Goal: Check status: Check status

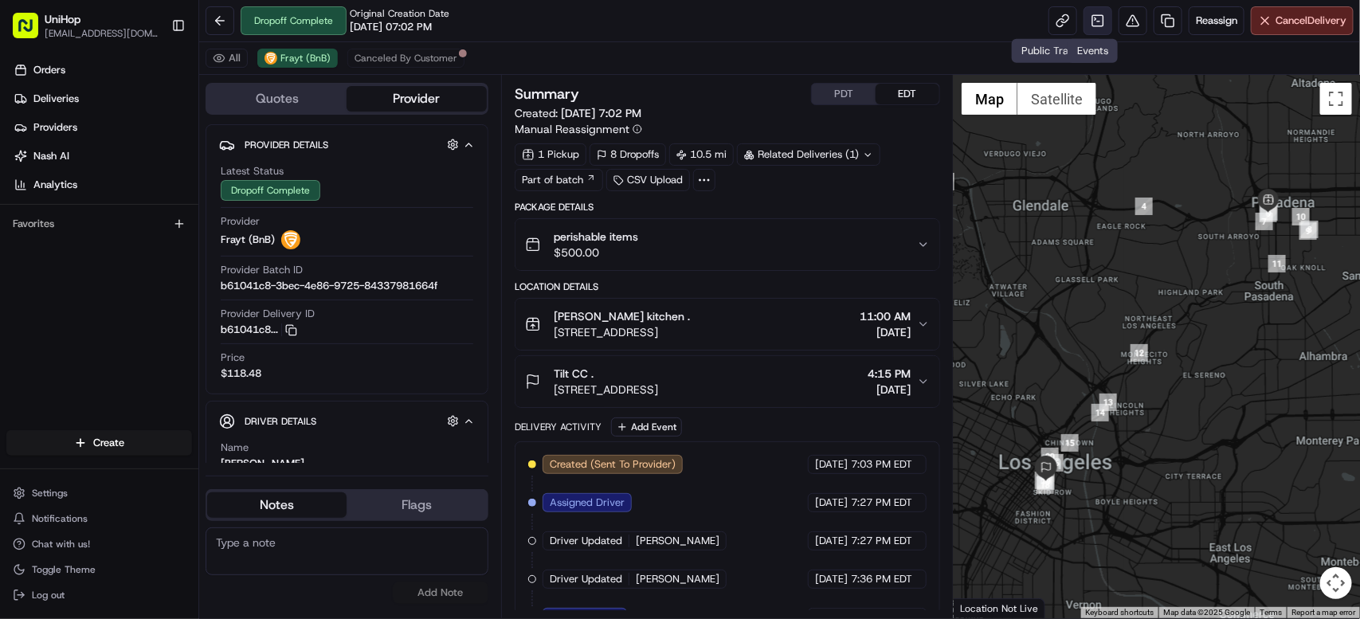
click at [1088, 23] on link at bounding box center [1098, 20] width 29 height 29
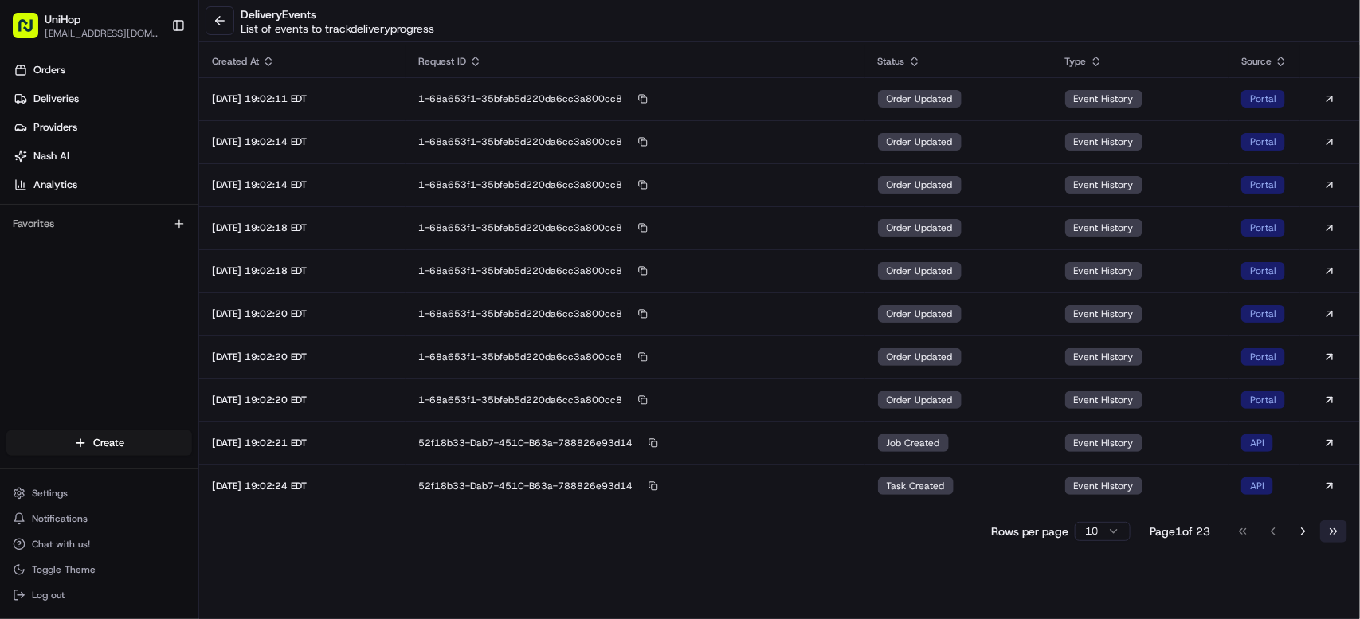
click at [1341, 535] on button "Go to last page" at bounding box center [1333, 531] width 27 height 22
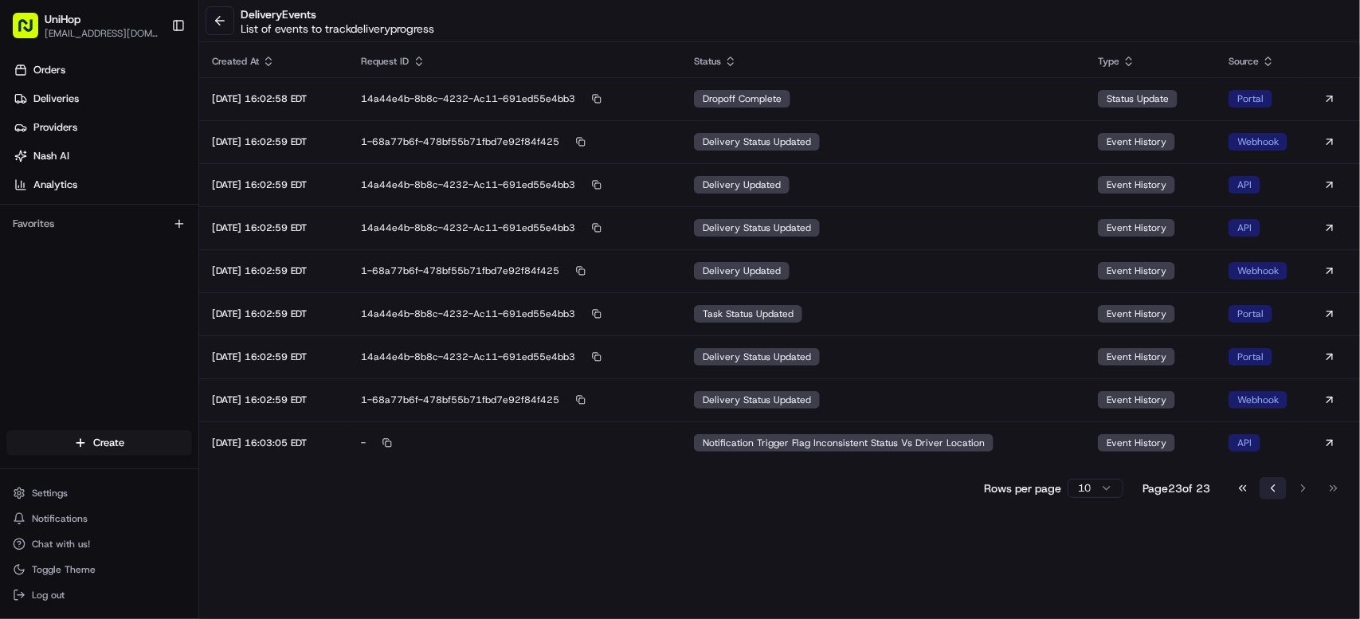
click at [1272, 492] on button "Go to previous page" at bounding box center [1273, 488] width 27 height 22
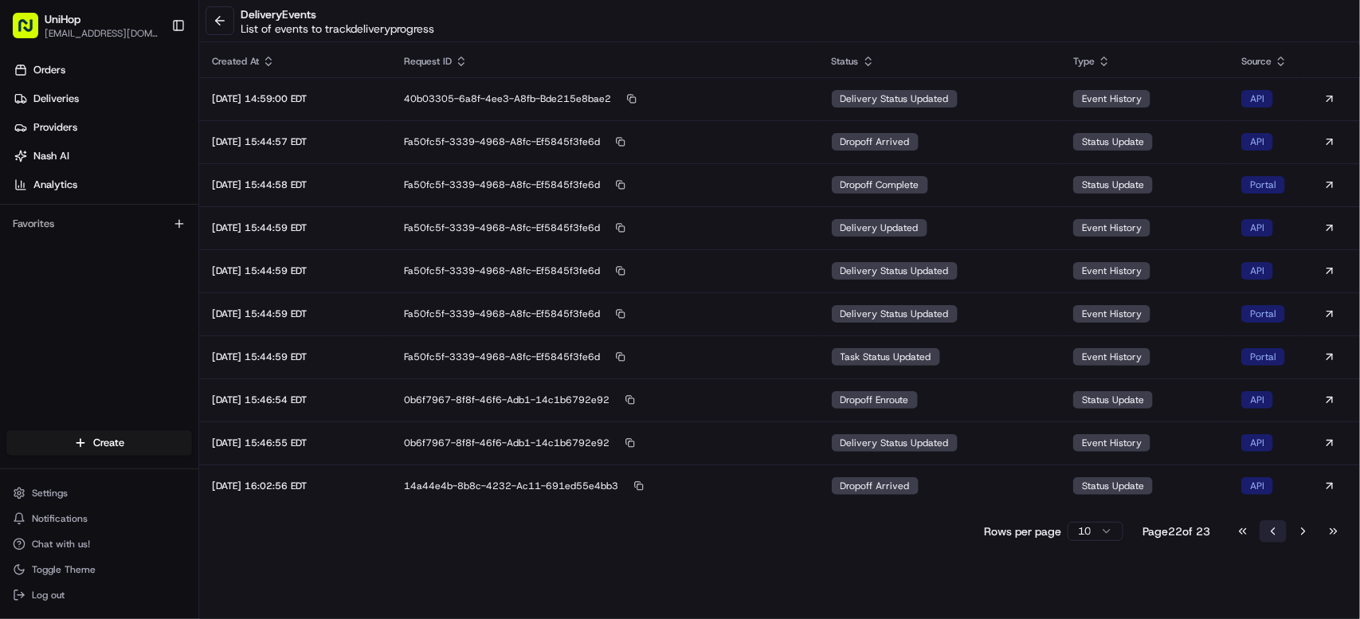
click at [1276, 531] on button "Go to previous page" at bounding box center [1273, 531] width 27 height 22
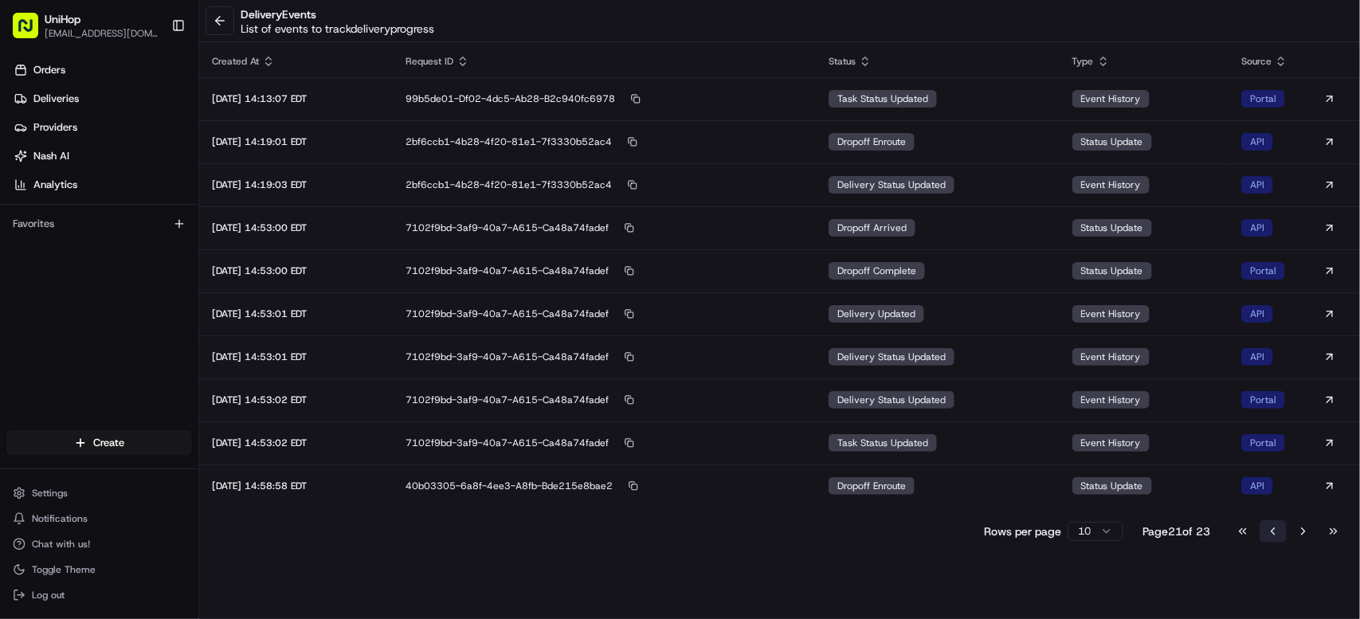
click at [1276, 531] on button "Go to previous page" at bounding box center [1273, 531] width 27 height 22
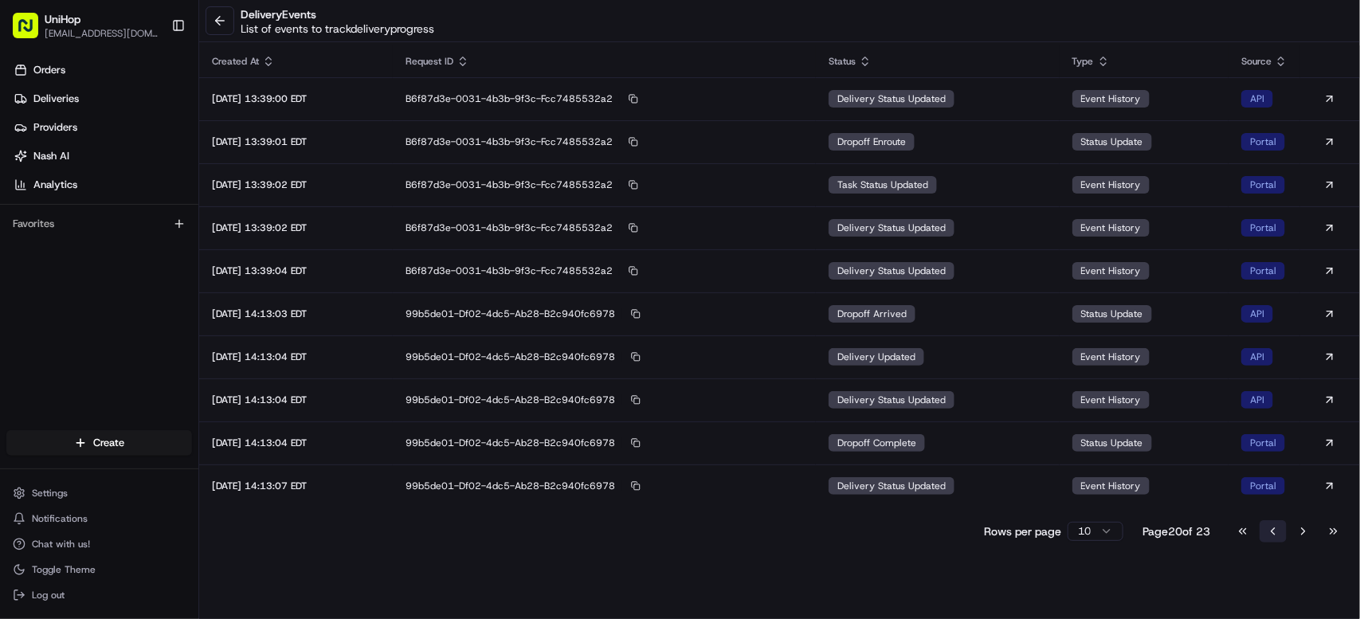
click at [1276, 531] on button "Go to previous page" at bounding box center [1273, 531] width 27 height 22
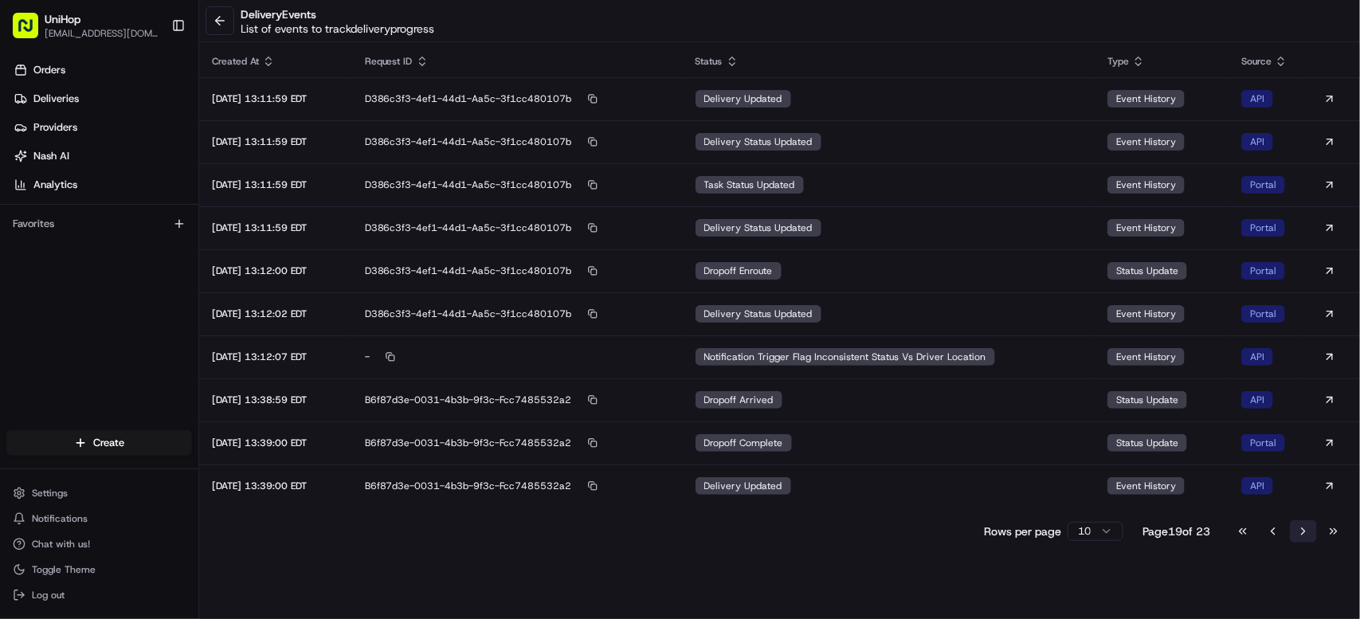
click at [1298, 535] on button "Go to next page" at bounding box center [1303, 531] width 27 height 22
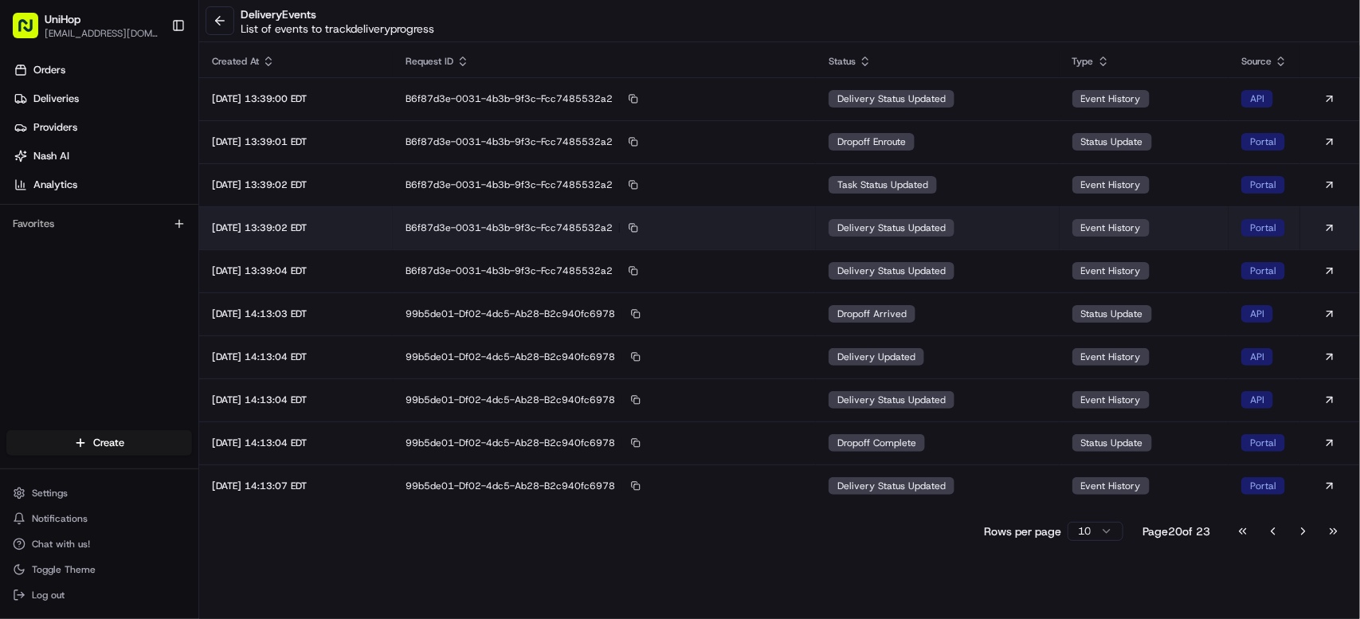
click at [974, 229] on td "delivery status updated" at bounding box center [938, 227] width 244 height 43
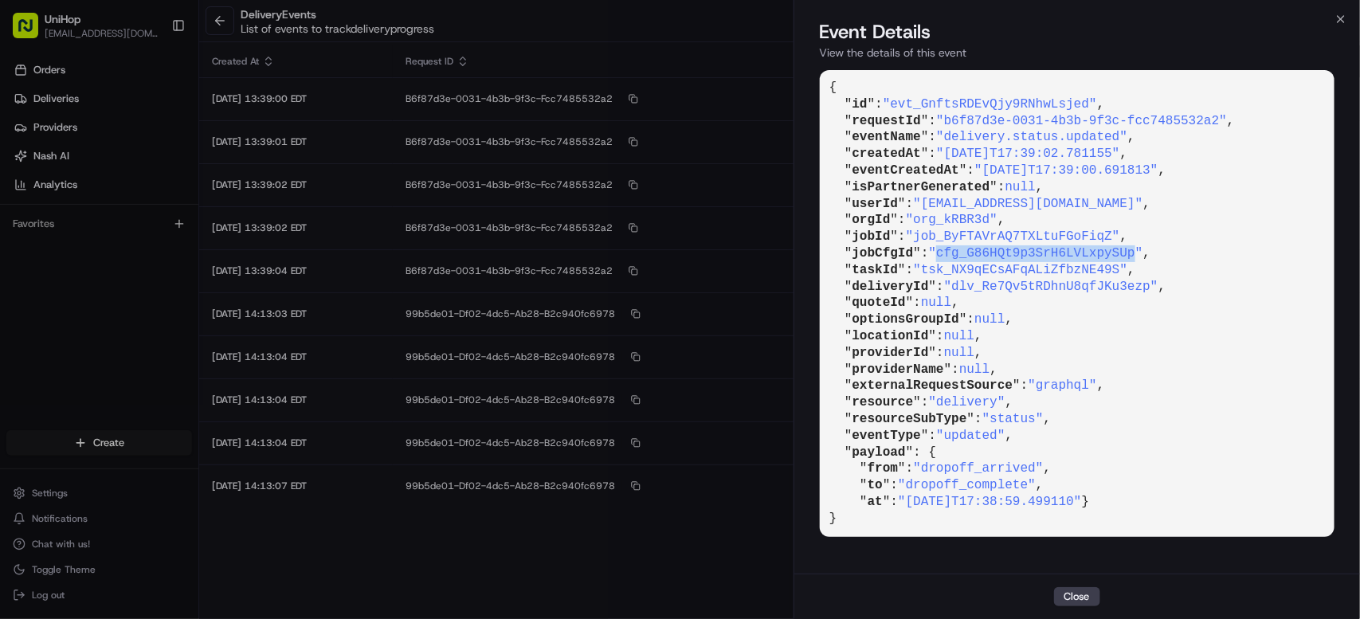
drag, startPoint x: 947, startPoint y: 257, endPoint x: 1144, endPoint y: 254, distance: 196.8
click at [1143, 254] on span ""cfg_G86HQt9p3SrH6LVLxpySUp"" at bounding box center [1036, 253] width 214 height 14
copy span "cfg_G86HQt9p3SrH6LVLxpySUp"
drag, startPoint x: 961, startPoint y: 288, endPoint x: 1161, endPoint y: 290, distance: 200.0
click at [1158, 290] on span ""dlv_Re7Qv5tRDhnU8qfJKu3ezp"" at bounding box center [1051, 287] width 214 height 14
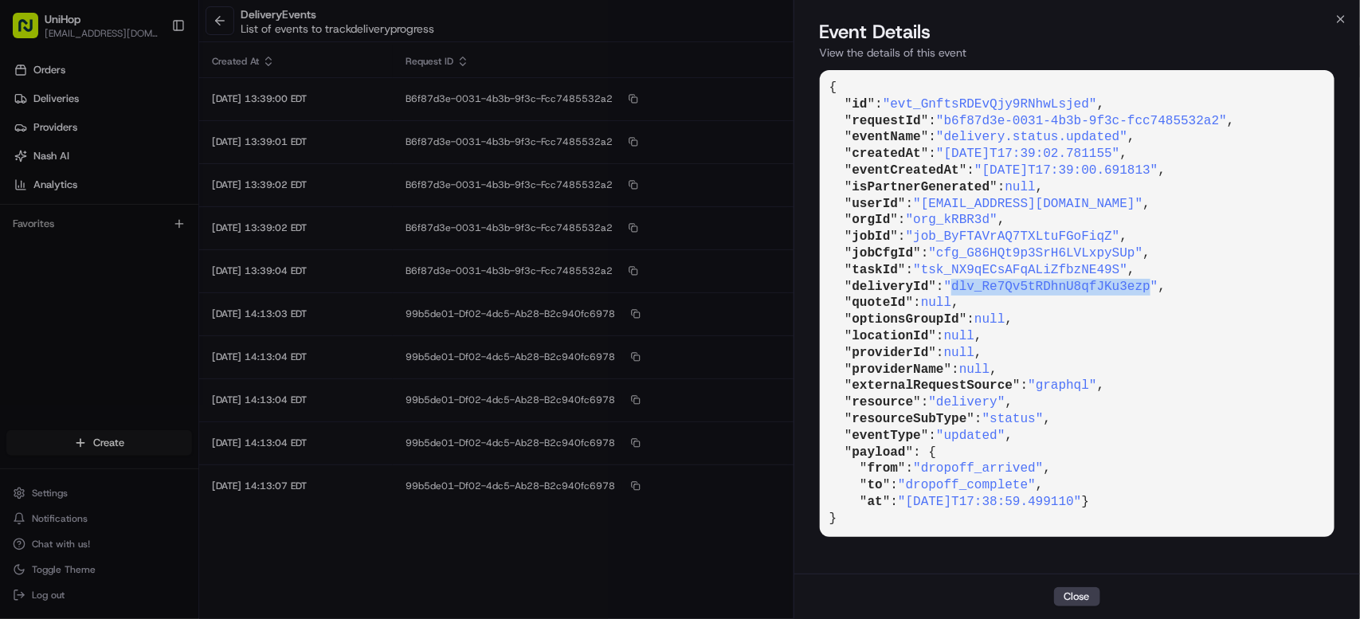
copy span "dlv_Re7Qv5tRDhnU8qfJKu3ezp"
click at [1075, 592] on button "Close" at bounding box center [1077, 596] width 46 height 19
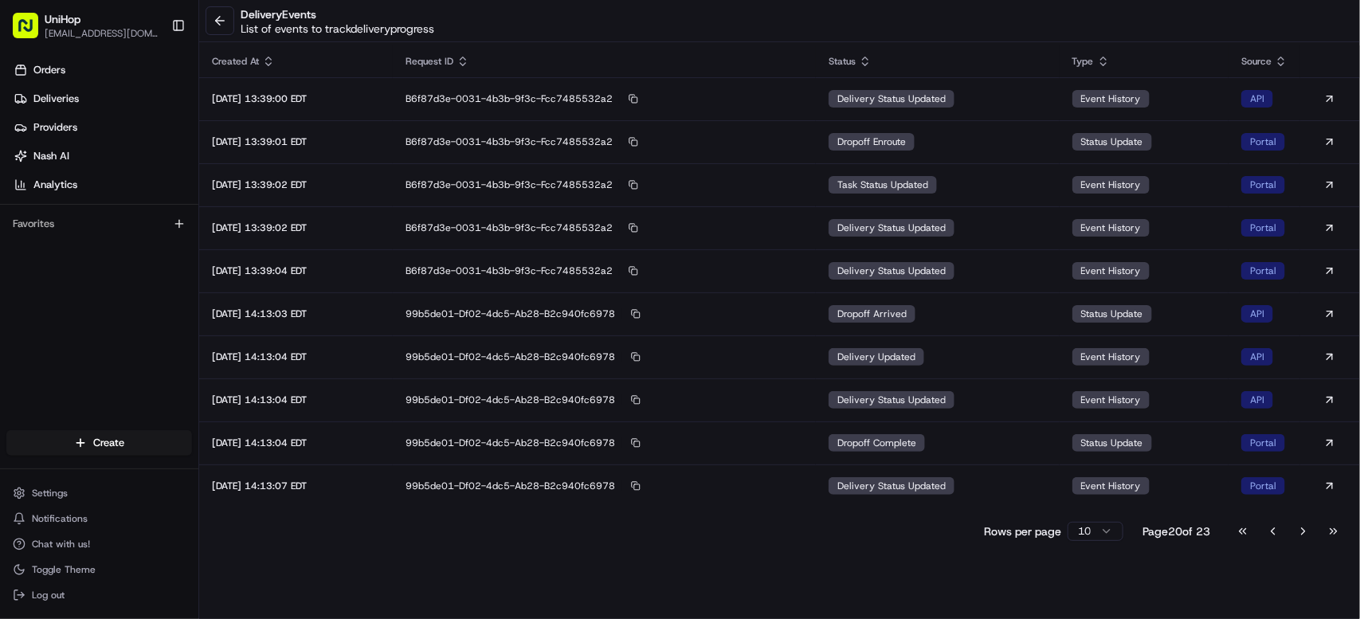
click at [1076, 600] on div "delivery Events List of events to track delivery progress Created At Request ID…" at bounding box center [779, 309] width 1161 height 619
click at [1264, 533] on button "Go to previous page" at bounding box center [1273, 531] width 27 height 22
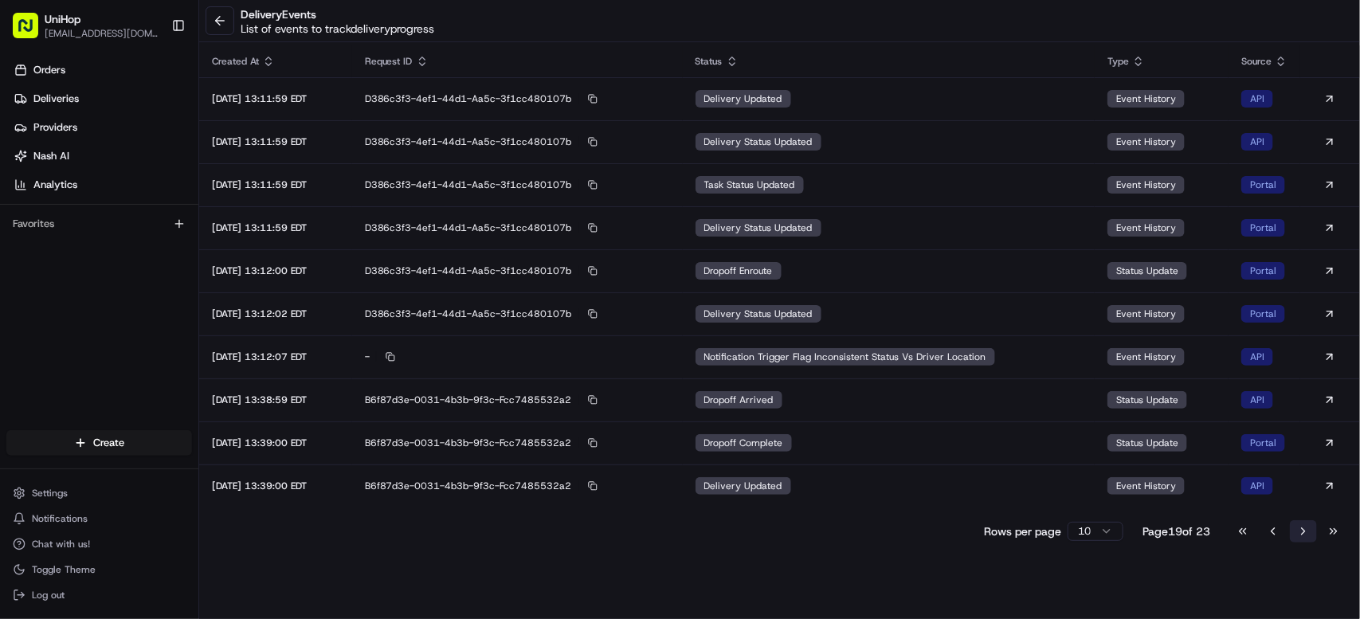
click at [1302, 531] on button "Go to next page" at bounding box center [1303, 531] width 27 height 22
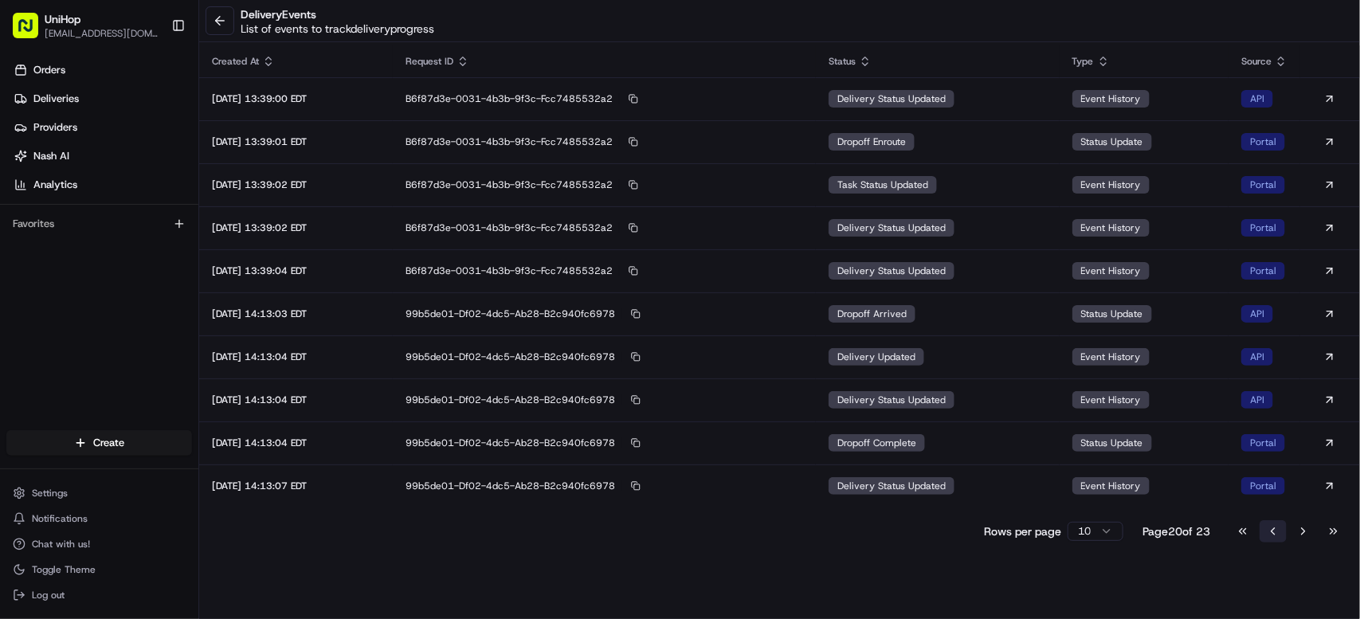
click at [1281, 529] on button "Go to previous page" at bounding box center [1273, 531] width 27 height 22
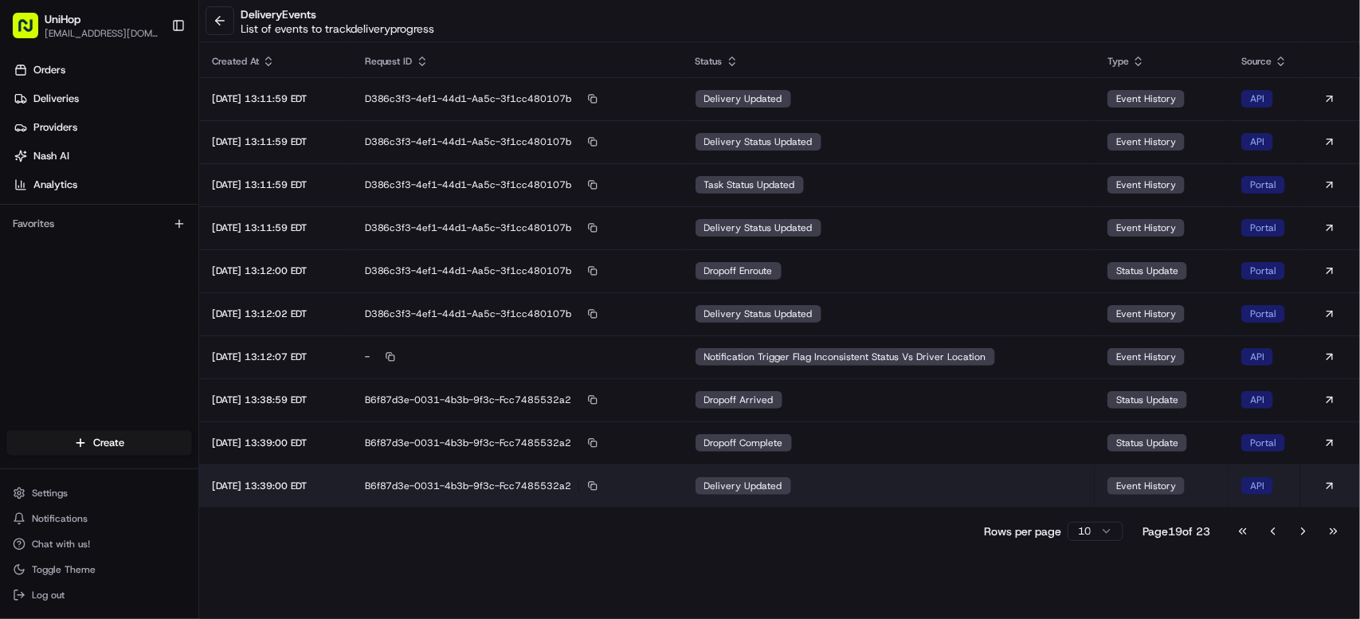
click at [832, 476] on td "delivery updated" at bounding box center [889, 485] width 413 height 43
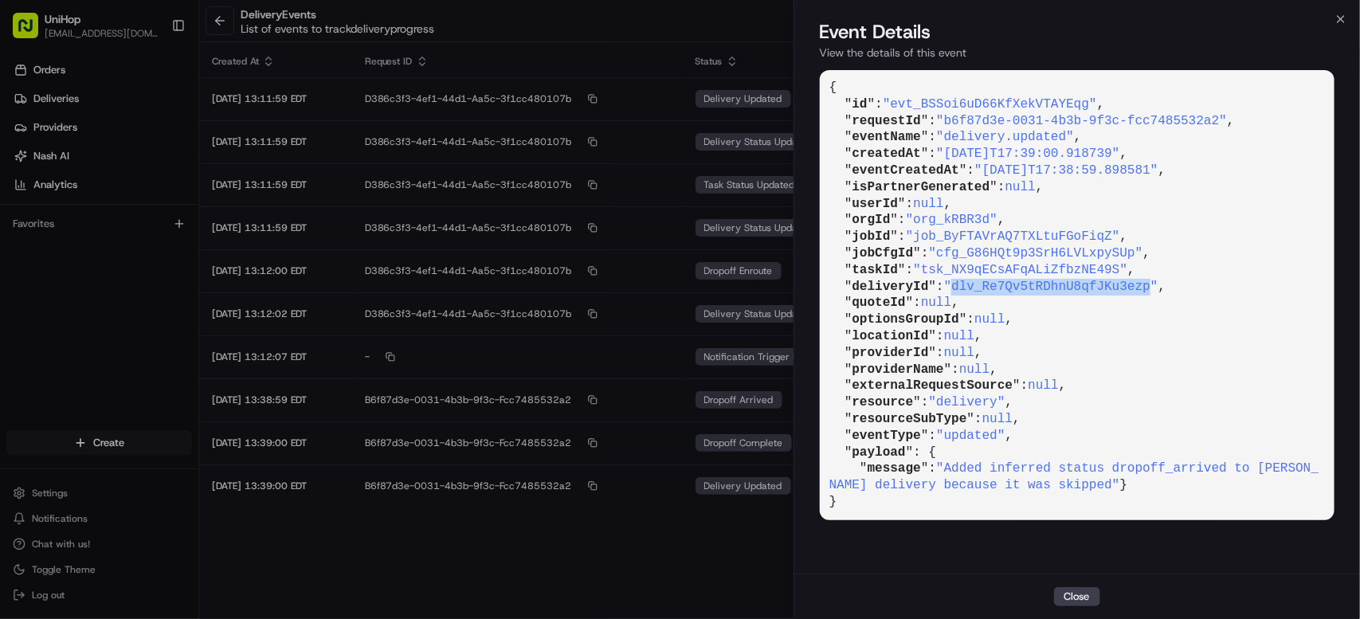
drag, startPoint x: 962, startPoint y: 284, endPoint x: 1158, endPoint y: 288, distance: 196.8
click at [1158, 288] on span ""dlv_Re7Qv5tRDhnU8qfJKu3ezp"" at bounding box center [1051, 287] width 214 height 14
copy span "dlv_Re7Qv5tRDhnU8qfJKu3ezp"
click at [1085, 590] on button "Close" at bounding box center [1077, 596] width 46 height 19
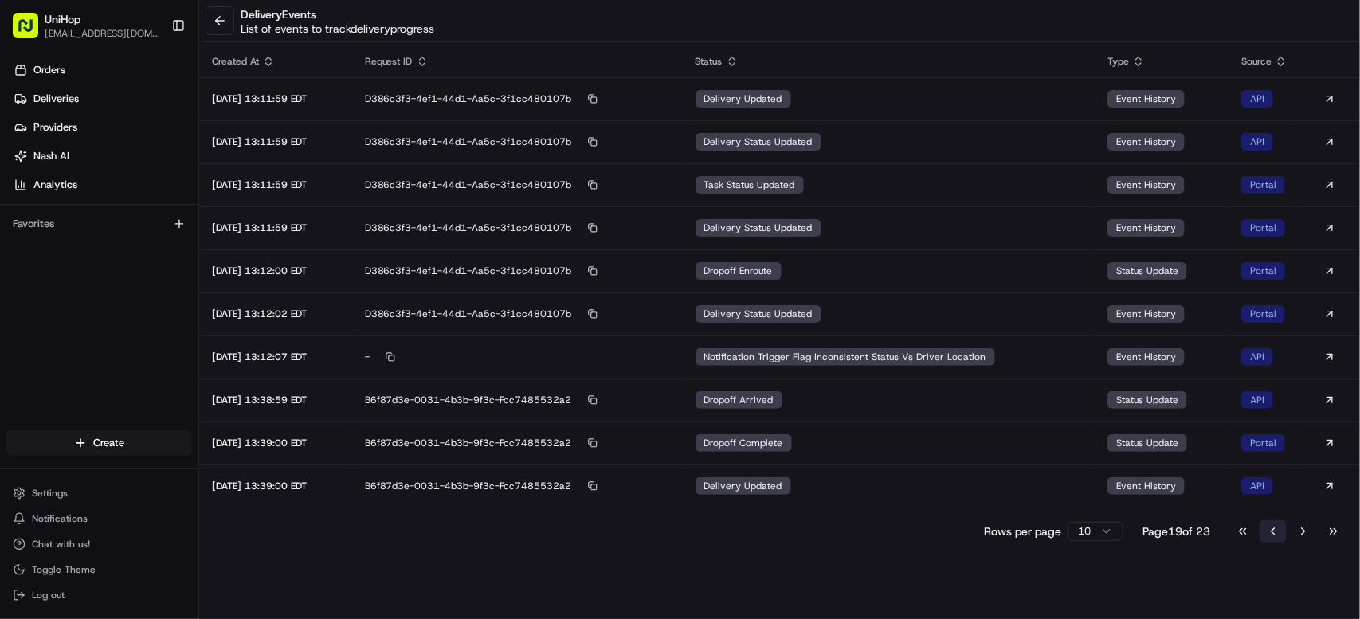
click at [1268, 528] on button "Go to previous page" at bounding box center [1273, 531] width 27 height 22
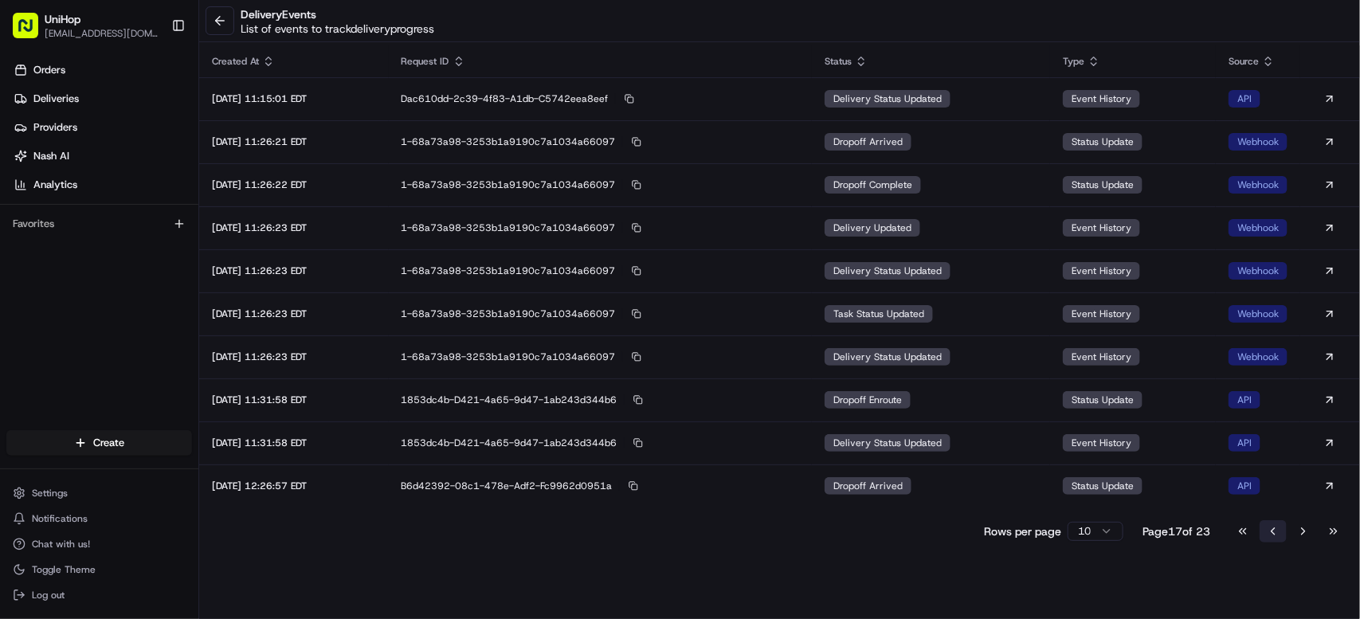
click at [1268, 527] on button "Go to previous page" at bounding box center [1273, 531] width 27 height 22
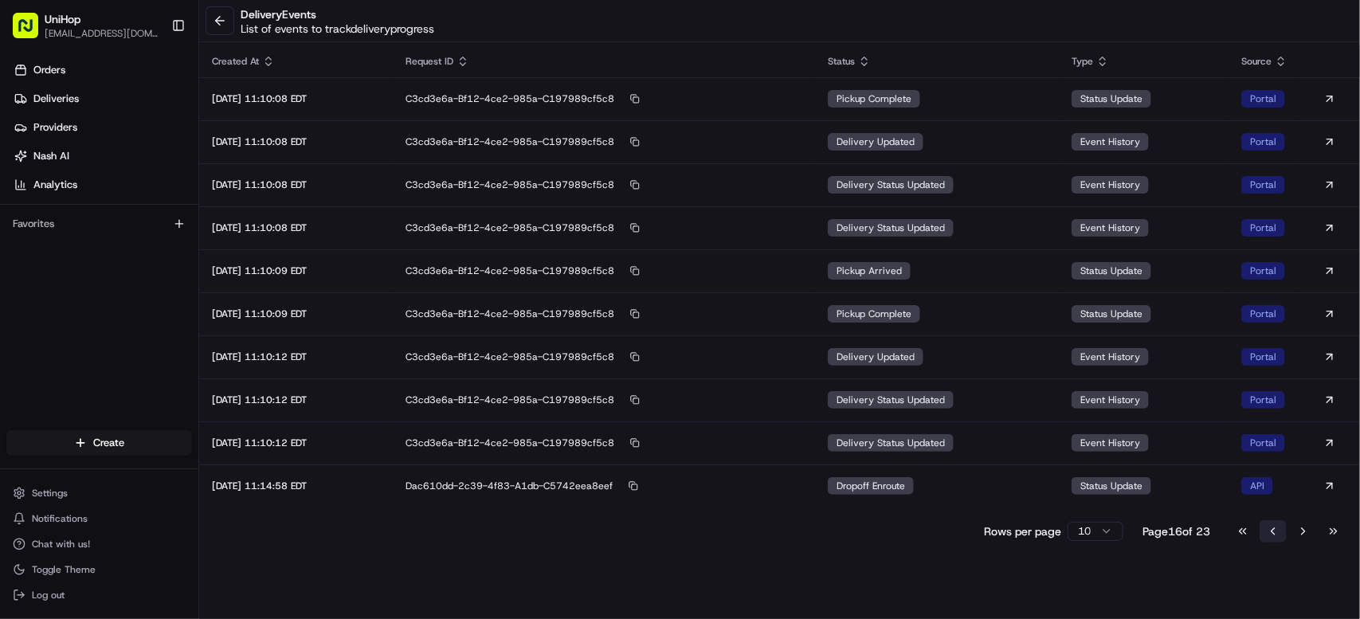
click at [1268, 527] on button "Go to previous page" at bounding box center [1273, 531] width 27 height 22
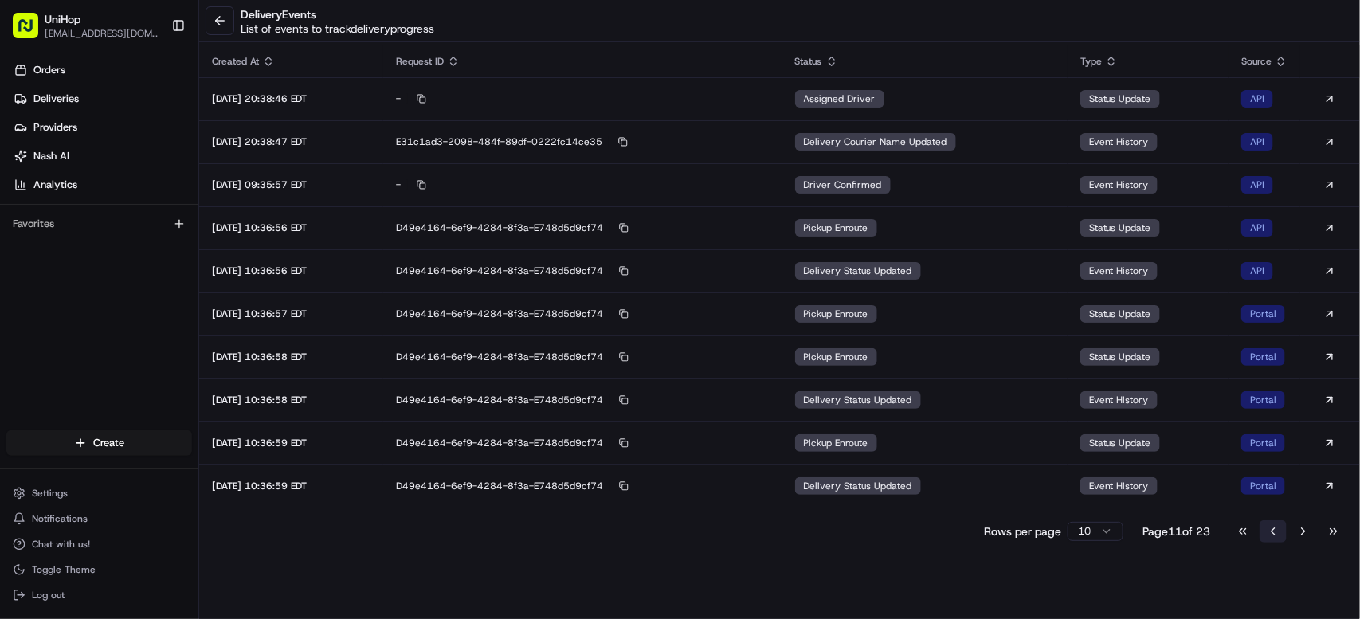
click at [1268, 527] on button "Go to previous page" at bounding box center [1273, 531] width 27 height 22
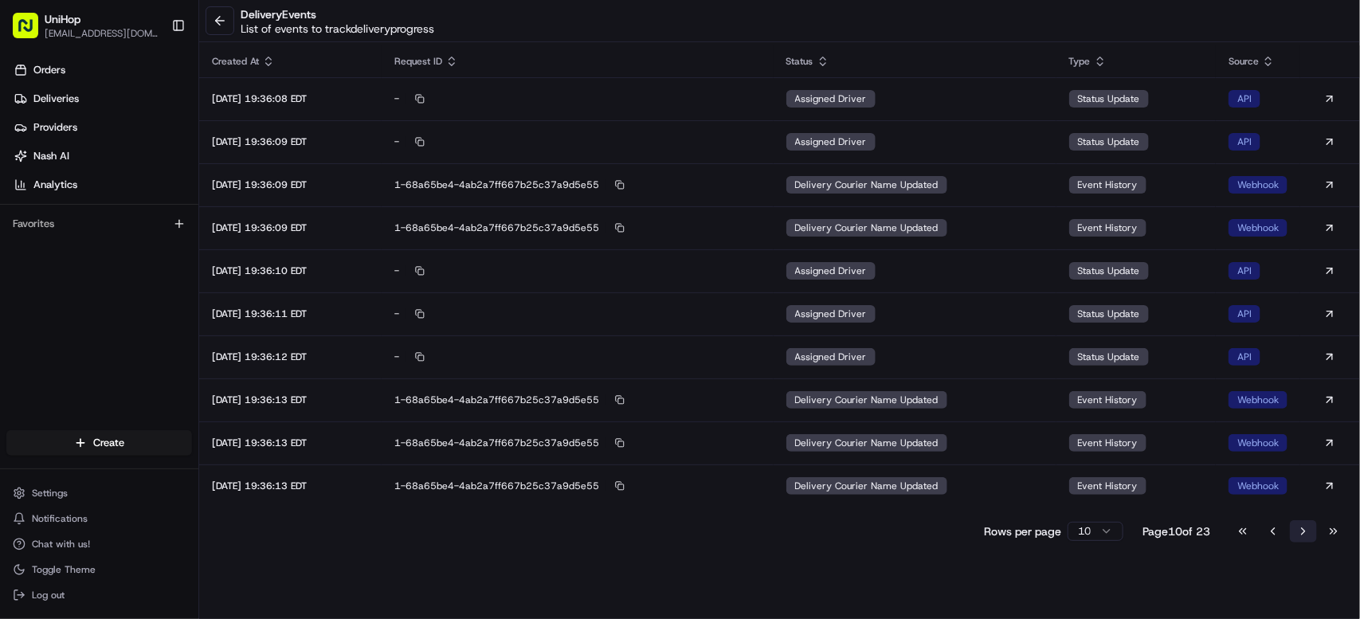
click at [1295, 529] on button "Go to next page" at bounding box center [1303, 531] width 27 height 22
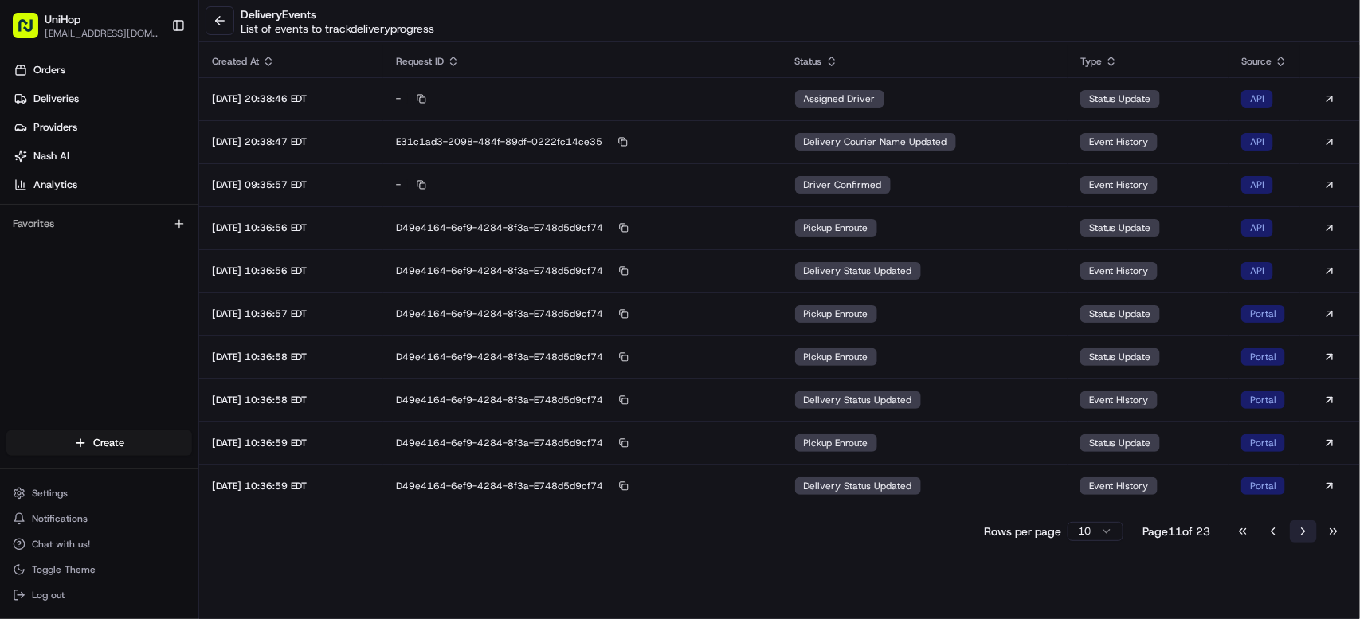
click at [1306, 531] on button "Go to next page" at bounding box center [1303, 531] width 27 height 22
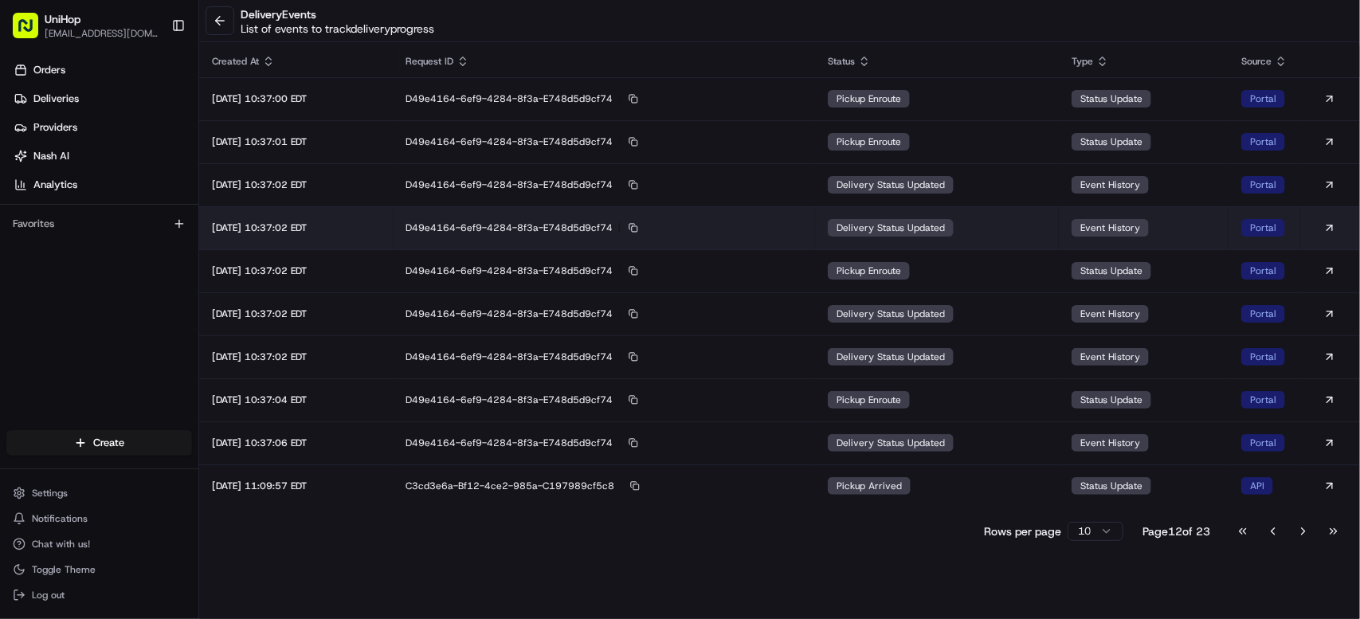
click at [879, 229] on span "delivery status updated" at bounding box center [891, 227] width 108 height 13
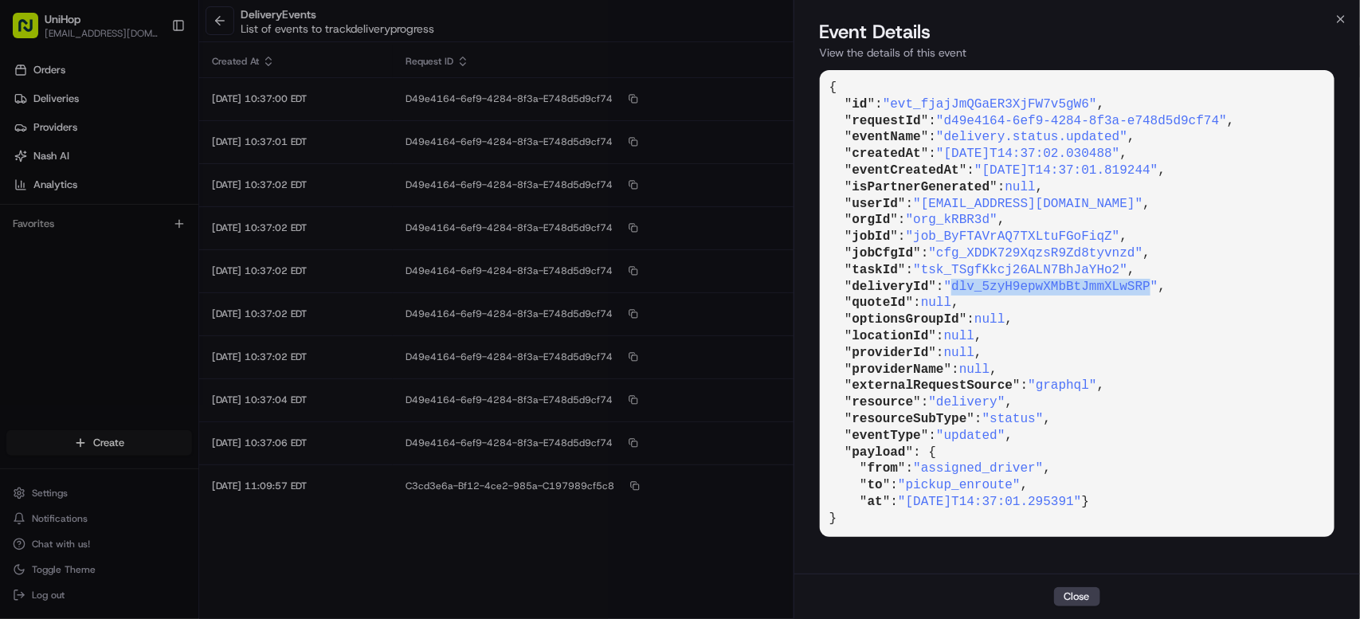
copy span "dlv_5zyH9epwXMbBtJmmXLwSRP"
drag, startPoint x: 960, startPoint y: 285, endPoint x: 1159, endPoint y: 289, distance: 199.2
click at [1158, 289] on span ""dlv_5zyH9epwXMbBtJmmXLwSRP"" at bounding box center [1051, 287] width 214 height 14
click at [1072, 593] on button "Close" at bounding box center [1077, 596] width 46 height 19
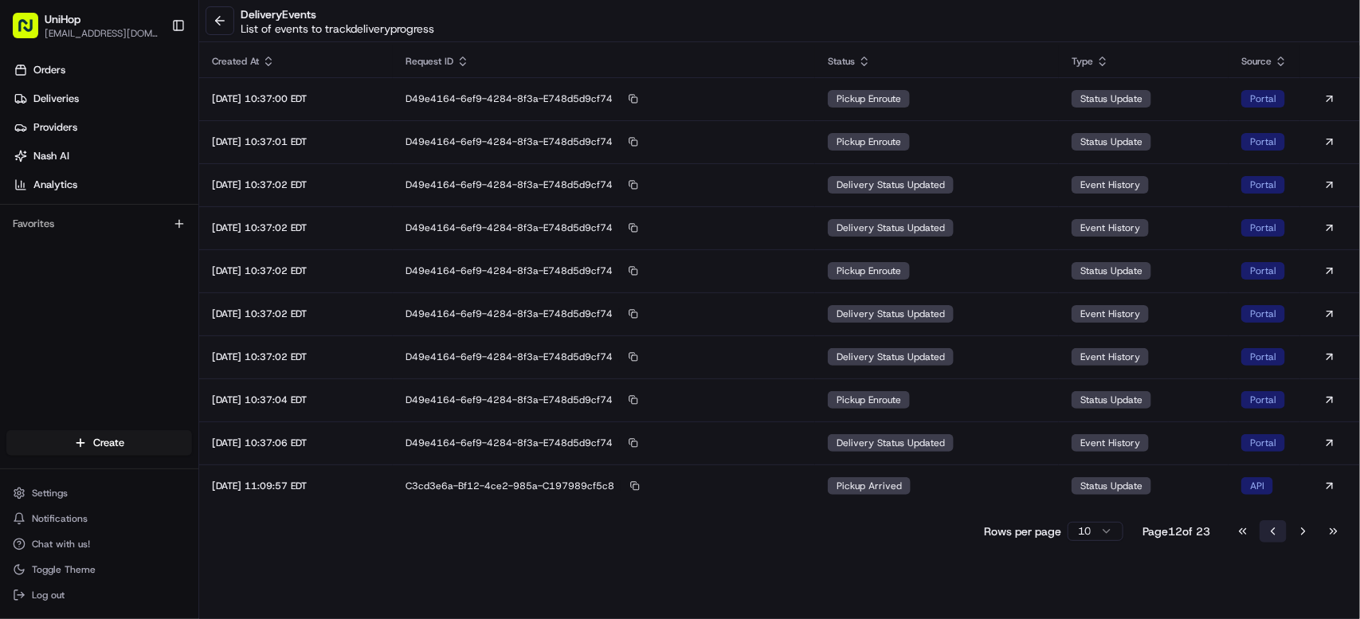
click at [1271, 531] on button "Go to previous page" at bounding box center [1273, 531] width 27 height 22
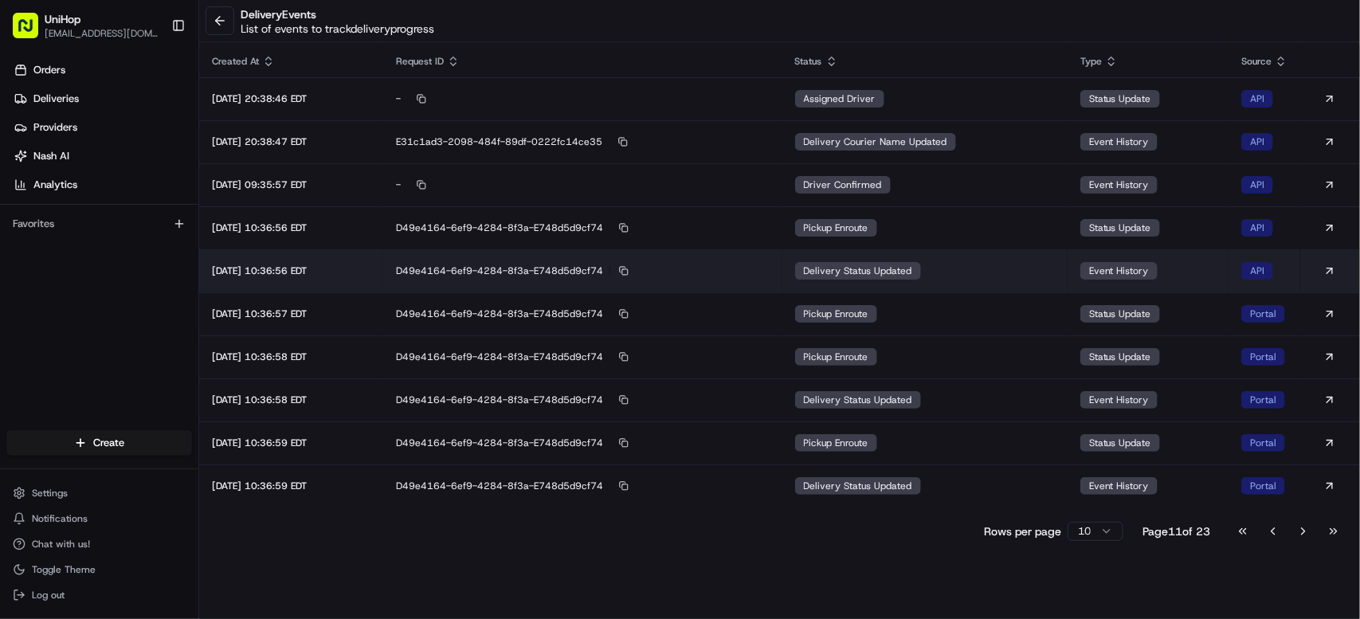
click at [921, 263] on div "delivery status updated" at bounding box center [858, 271] width 126 height 18
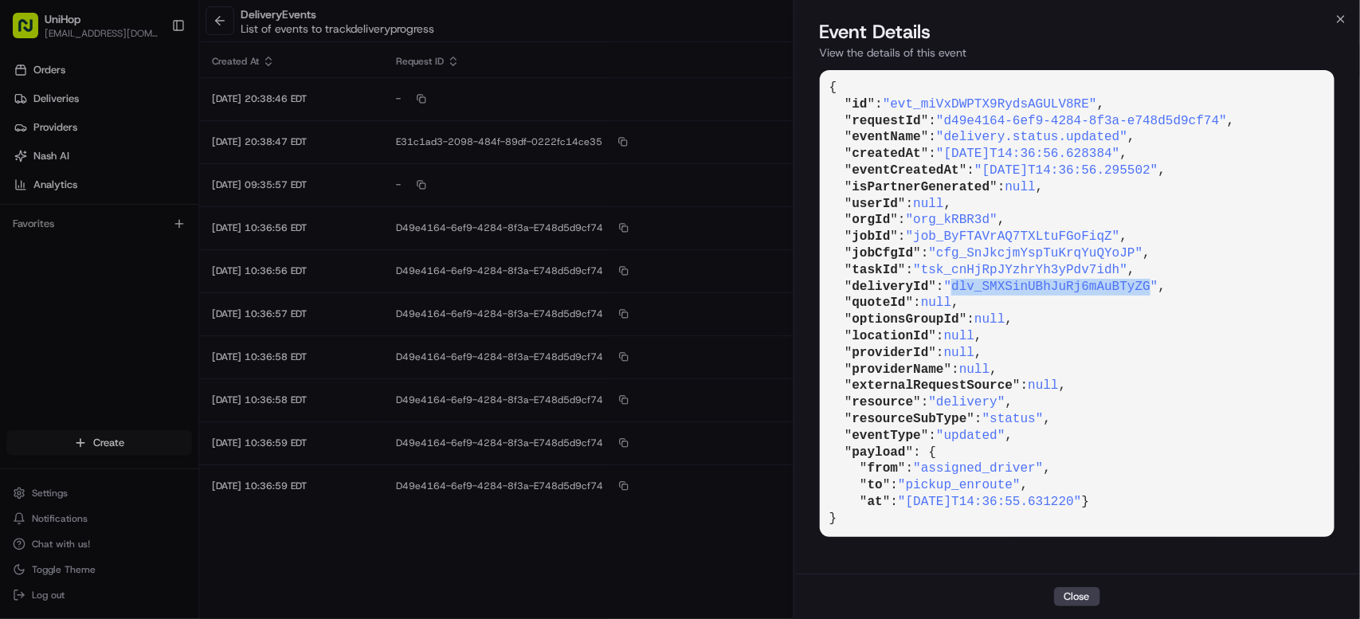
drag, startPoint x: 962, startPoint y: 284, endPoint x: 1158, endPoint y: 284, distance: 195.2
click at [1158, 284] on span ""dlv_SMXSinUBhJuRj6mAuBTyZG"" at bounding box center [1051, 287] width 214 height 14
copy span "dlv_SMXSinUBhJuRj6mAuBTyZG"
click at [1075, 598] on button "Close" at bounding box center [1077, 596] width 46 height 19
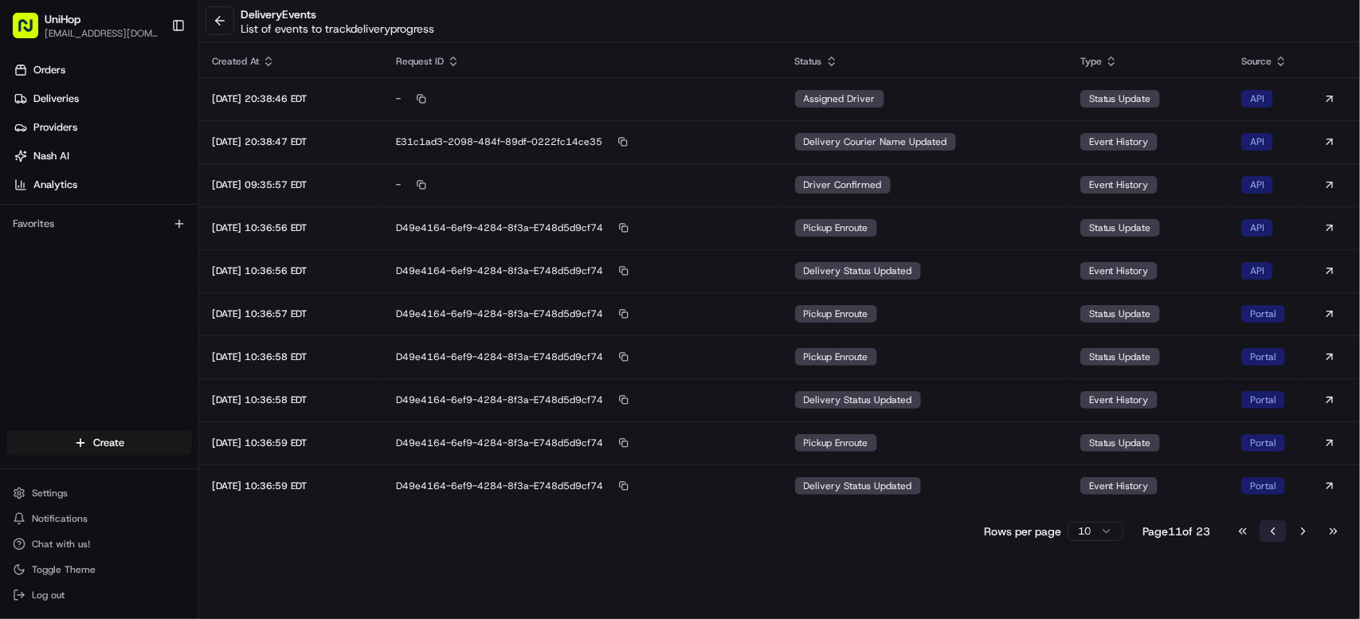
click at [1260, 530] on button "Go to previous page" at bounding box center [1273, 531] width 27 height 22
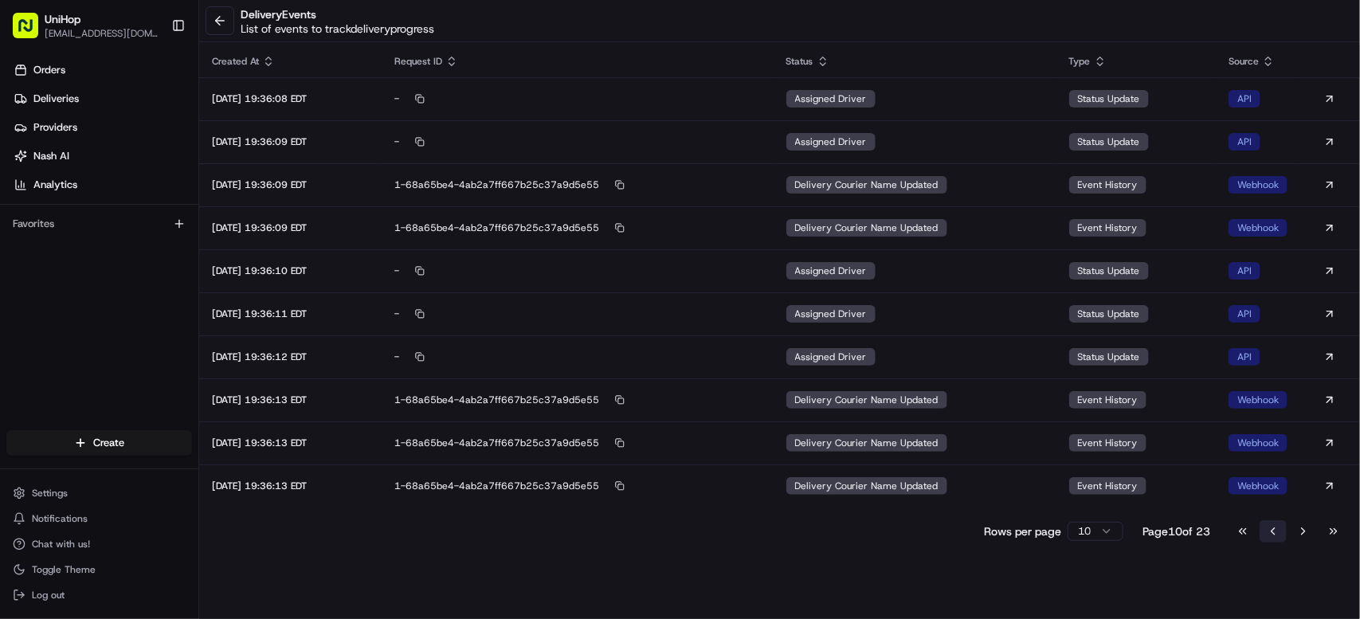
click at [1260, 530] on button "Go to previous page" at bounding box center [1273, 531] width 27 height 22
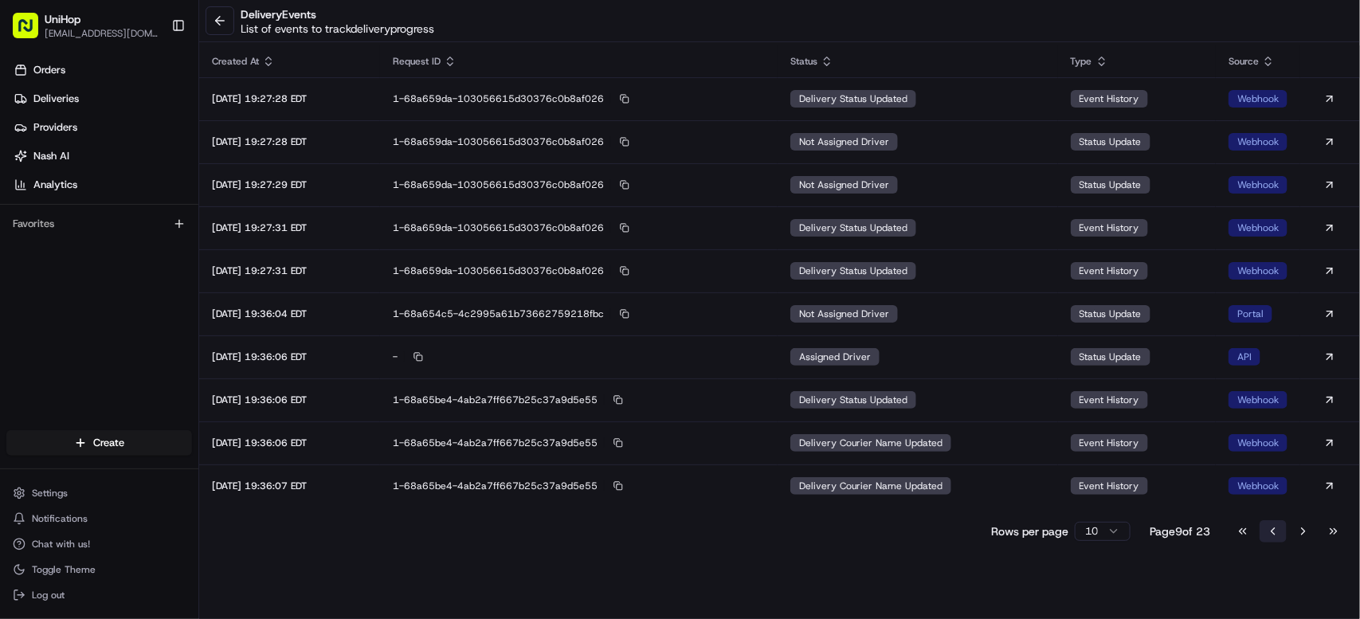
click at [1260, 530] on button "Go to previous page" at bounding box center [1273, 531] width 27 height 22
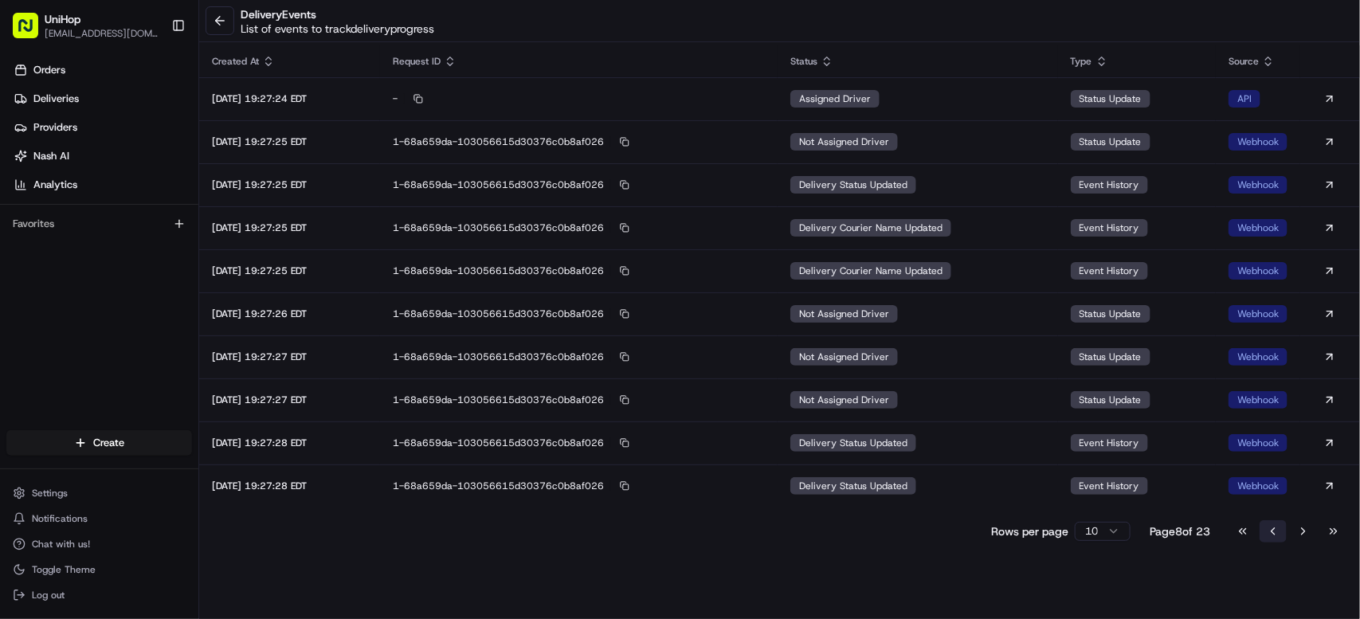
click at [1260, 530] on button "Go to previous page" at bounding box center [1273, 531] width 27 height 22
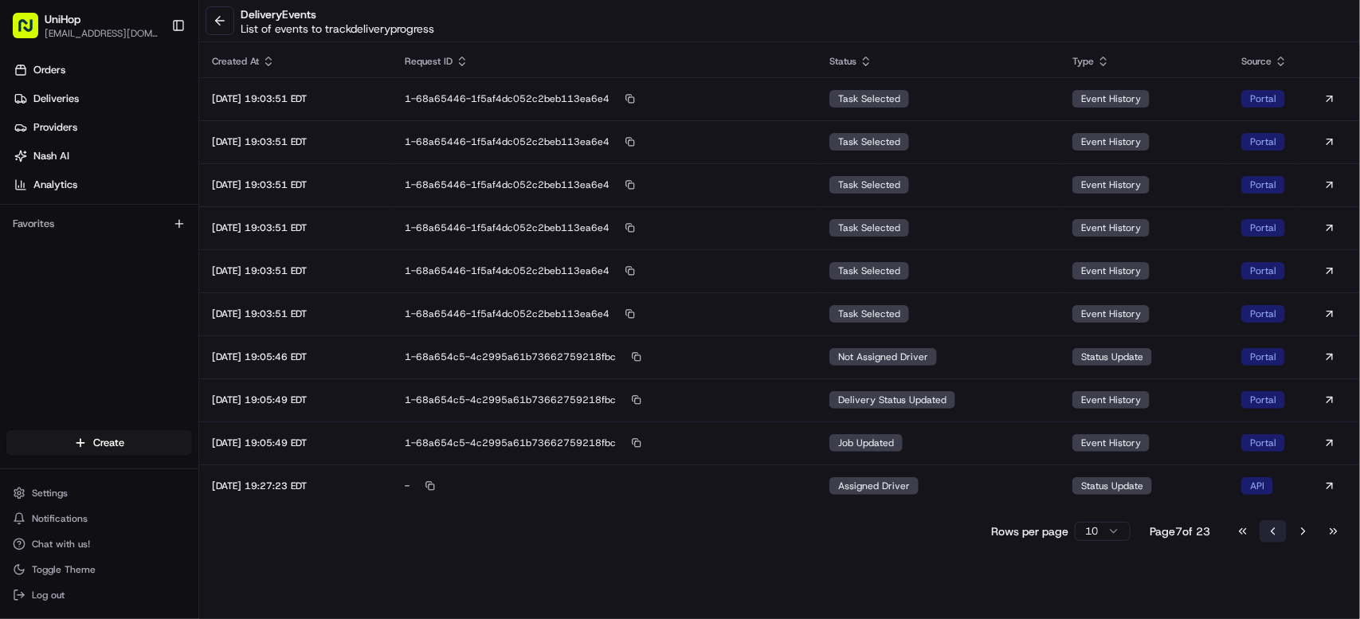
click at [1260, 530] on button "Go to previous page" at bounding box center [1273, 531] width 27 height 22
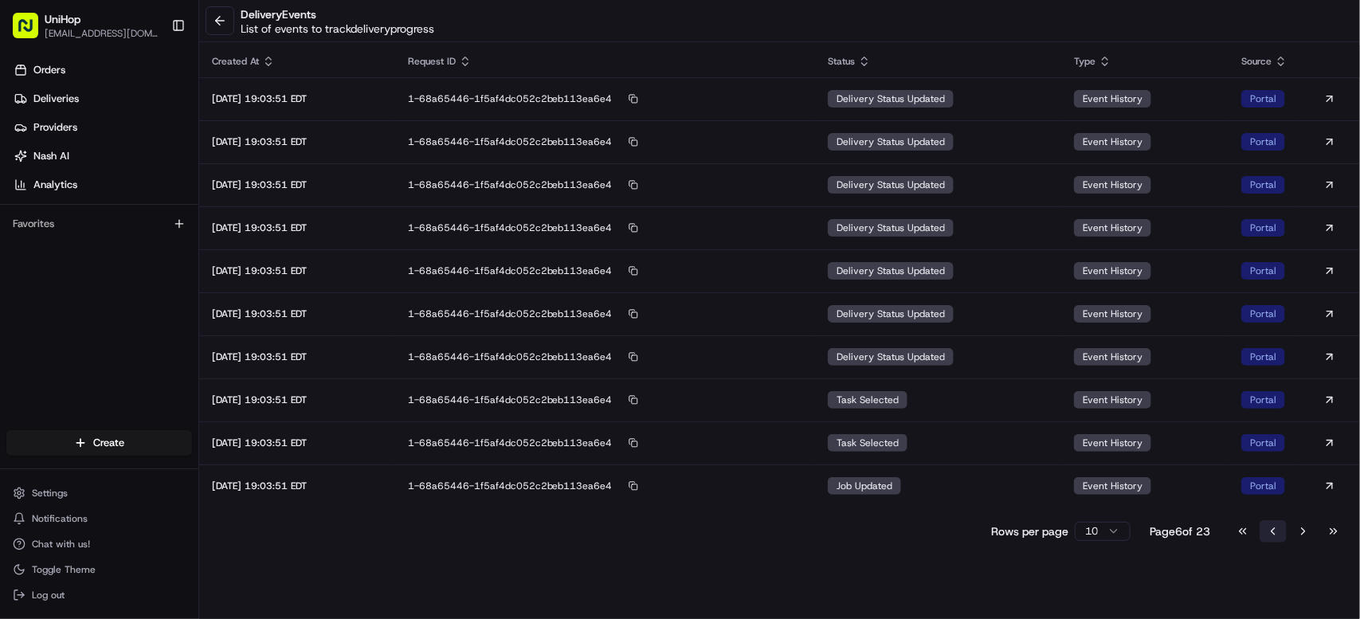
click at [1260, 530] on button "Go to previous page" at bounding box center [1273, 531] width 27 height 22
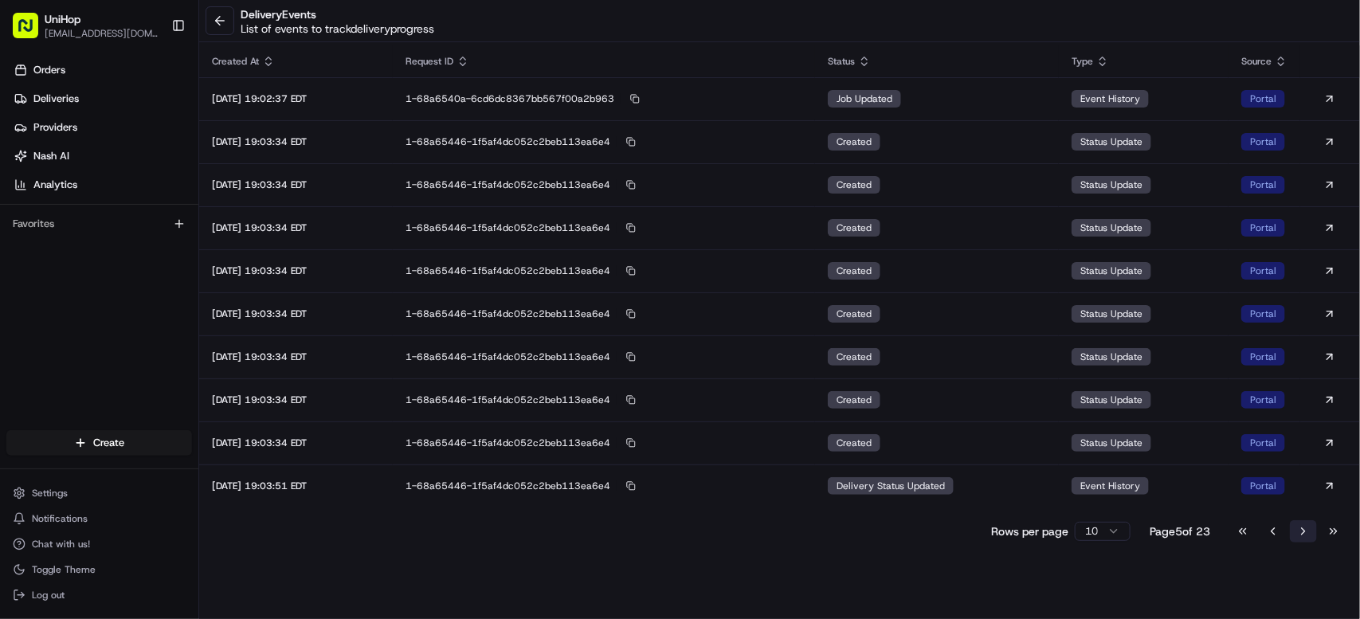
click at [1293, 526] on button "Go to next page" at bounding box center [1303, 531] width 27 height 22
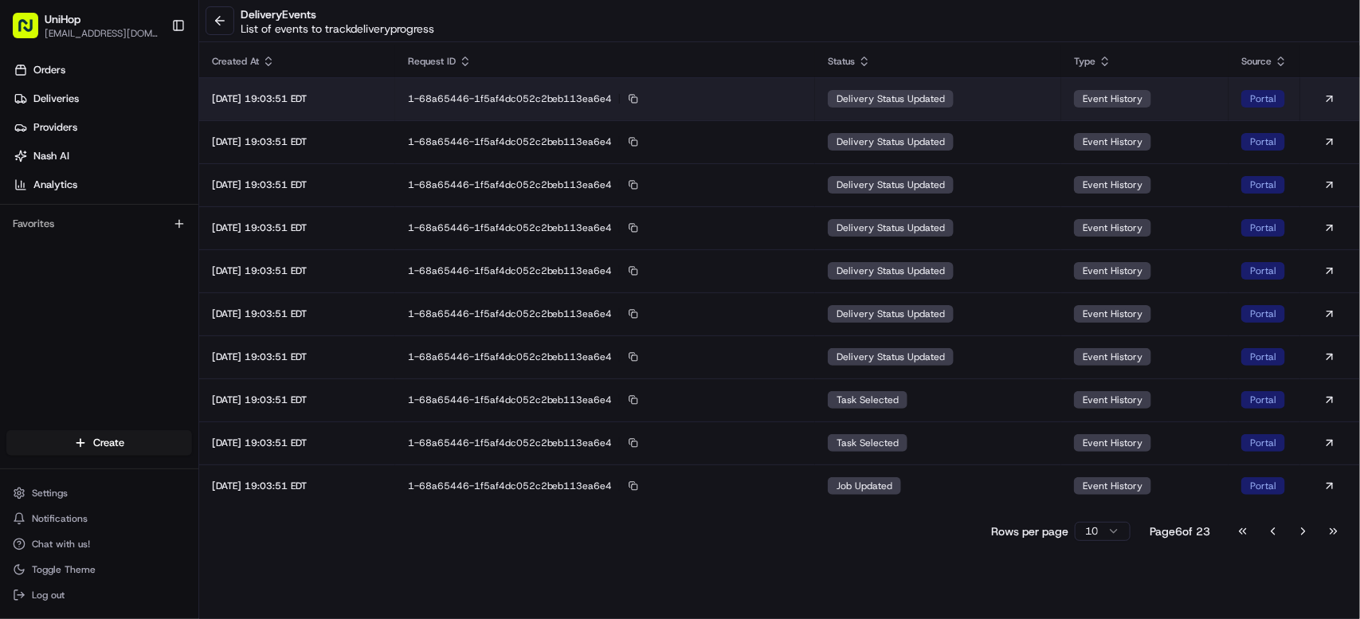
click at [904, 102] on span "delivery status updated" at bounding box center [891, 98] width 108 height 13
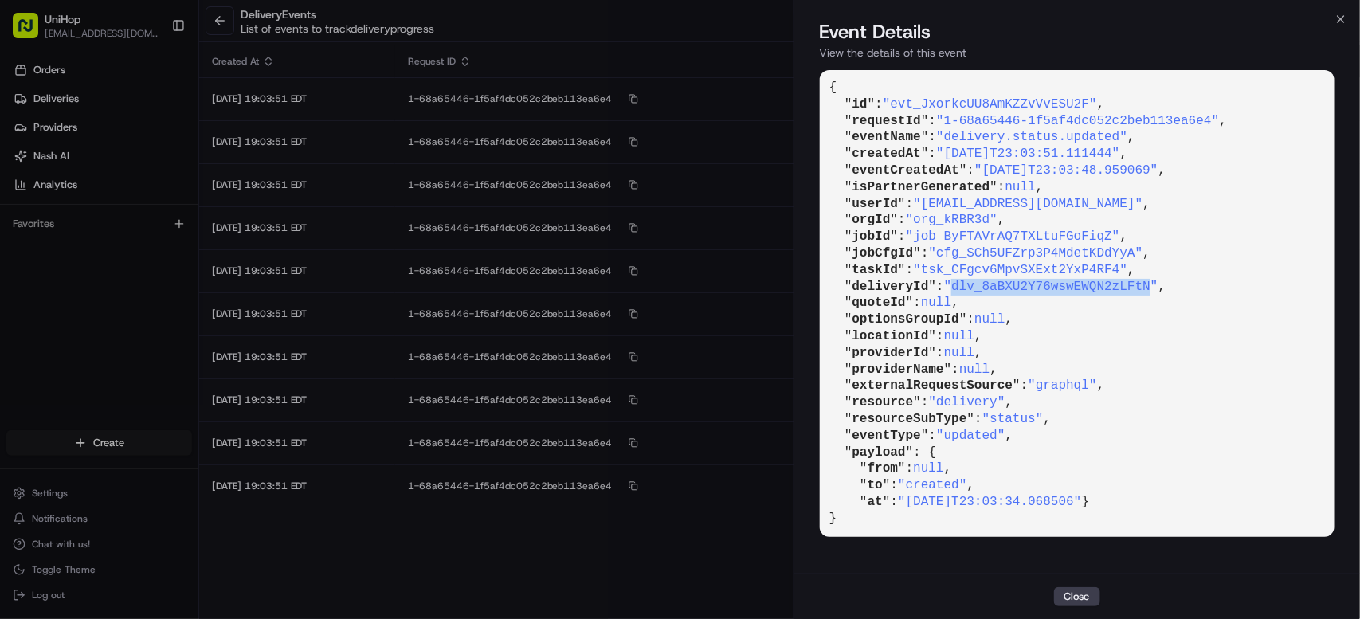
drag, startPoint x: 990, startPoint y: 287, endPoint x: 1160, endPoint y: 283, distance: 170.5
click at [1158, 283] on span ""dlv_8aBXU2Y76wswEWQN2zLFtN"" at bounding box center [1051, 287] width 214 height 14
click at [1080, 590] on button "Close" at bounding box center [1077, 596] width 46 height 19
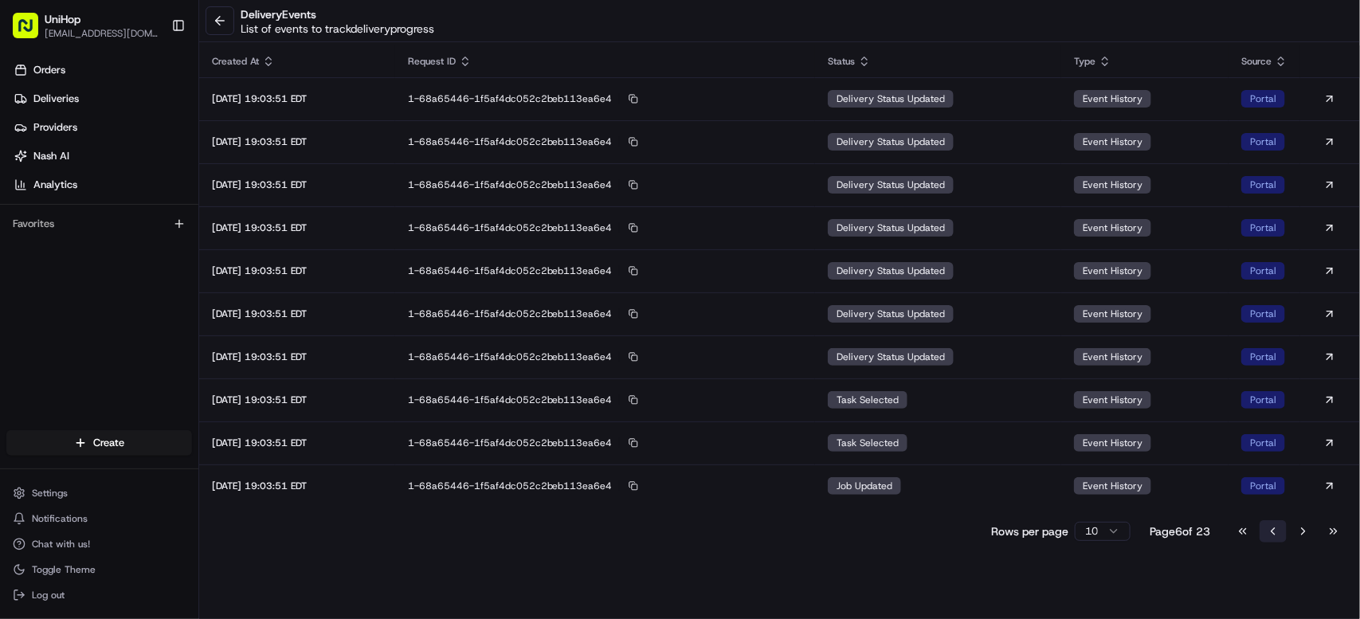
click at [1263, 531] on button "Go to previous page" at bounding box center [1273, 531] width 27 height 22
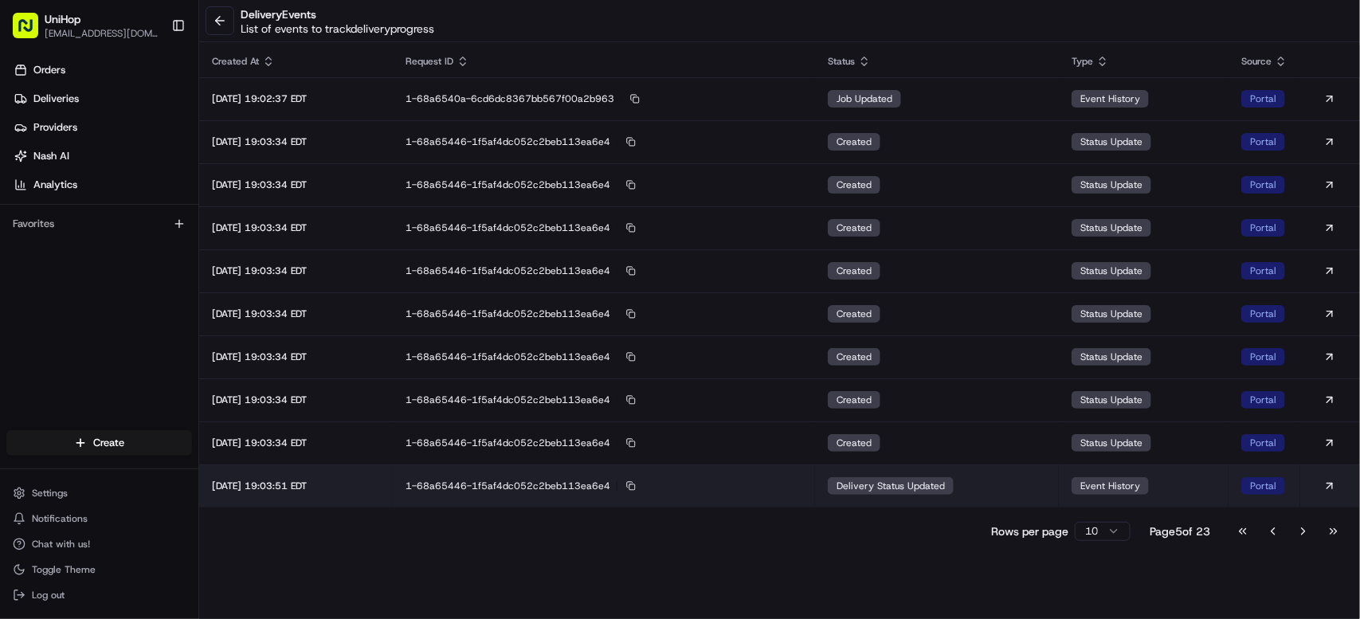
click at [986, 478] on td "delivery status updated" at bounding box center [937, 485] width 244 height 43
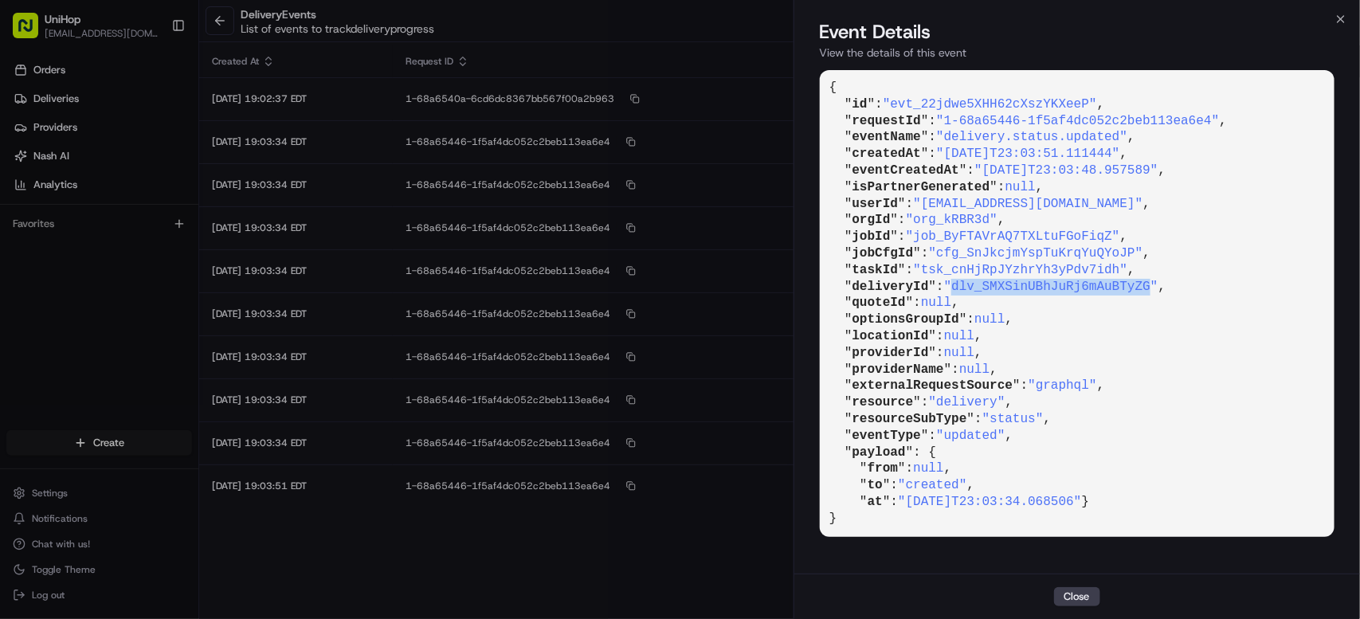
drag, startPoint x: 962, startPoint y: 286, endPoint x: 1158, endPoint y: 288, distance: 196.0
click at [1158, 288] on span ""dlv_SMXSinUBhJuRj6mAuBTyZG"" at bounding box center [1051, 287] width 214 height 14
copy span "dlv_SMXSinUBhJuRj6mAuBTyZG"
click at [1095, 593] on button "Close" at bounding box center [1077, 596] width 46 height 19
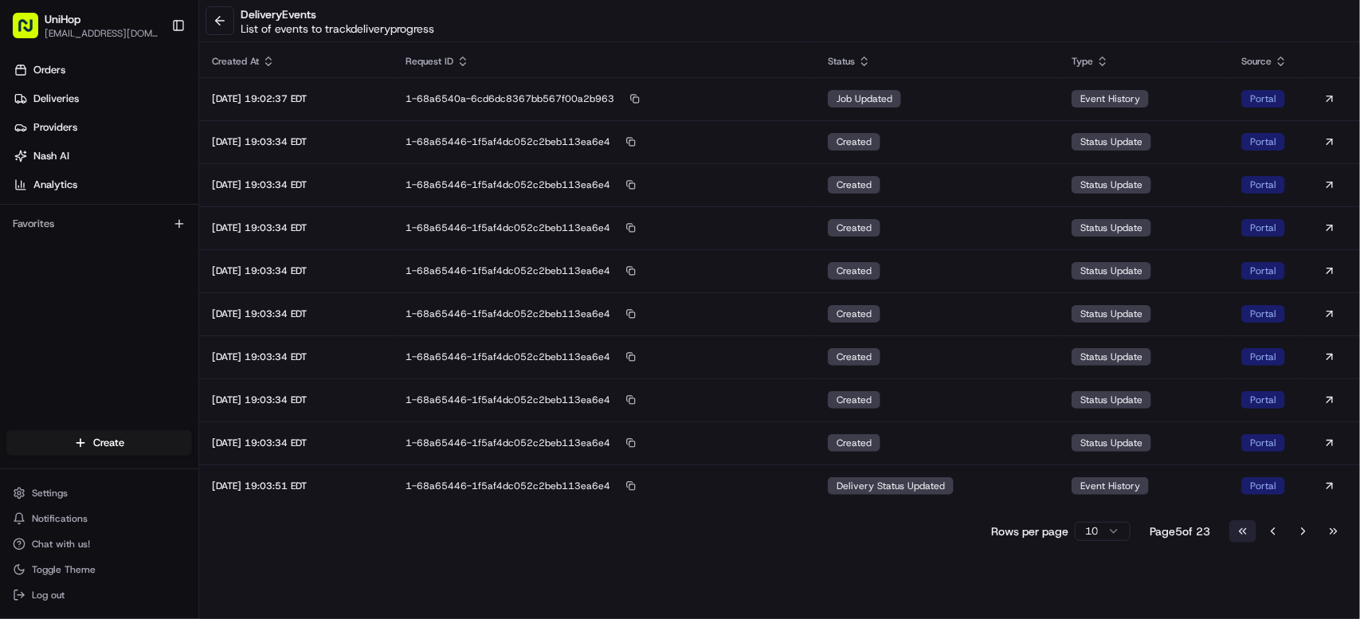
click at [1243, 535] on button "Go to first page" at bounding box center [1242, 531] width 27 height 22
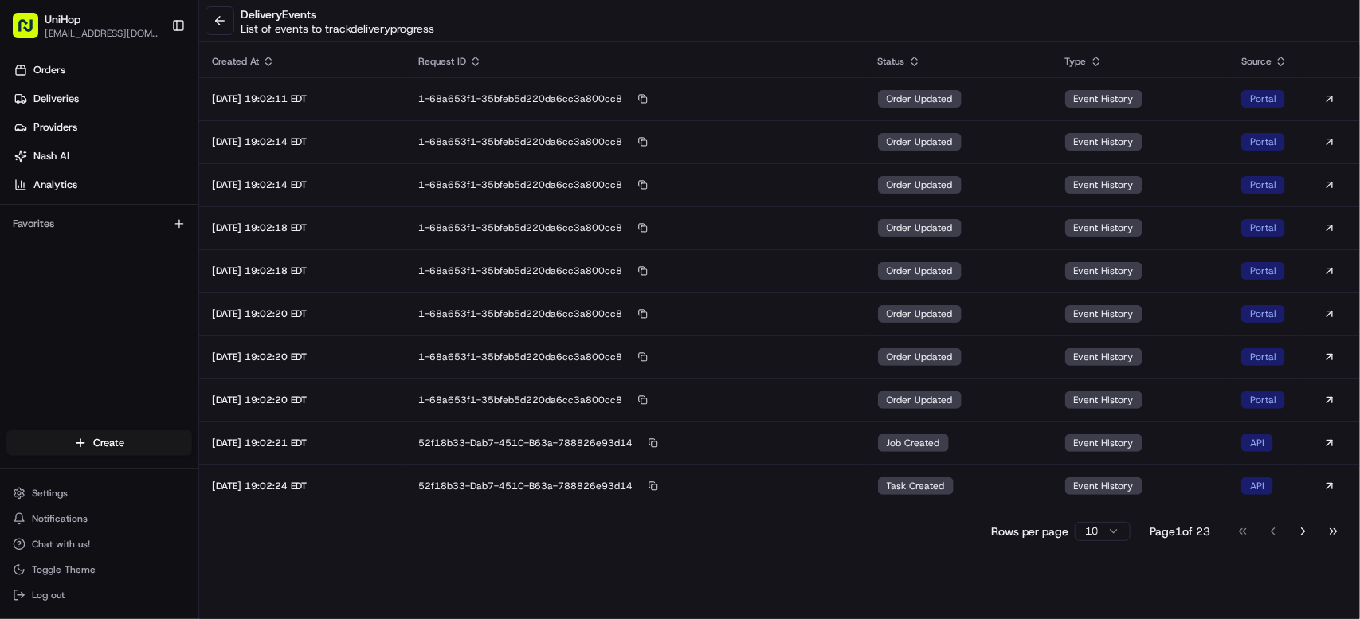
click at [1243, 535] on div "Go to first page Go to previous page Go to next page Go to last page" at bounding box center [1288, 531] width 118 height 22
click at [1308, 533] on button "Go to next page" at bounding box center [1303, 531] width 27 height 22
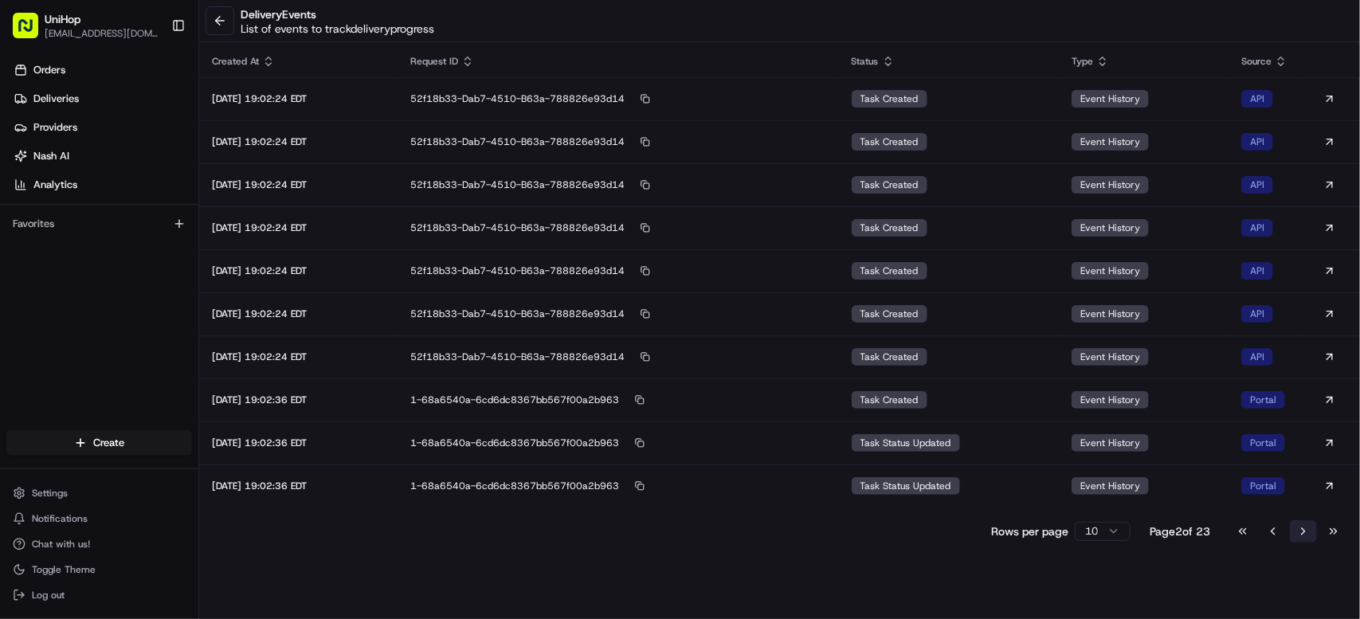
click at [1308, 533] on button "Go to next page" at bounding box center [1303, 531] width 27 height 22
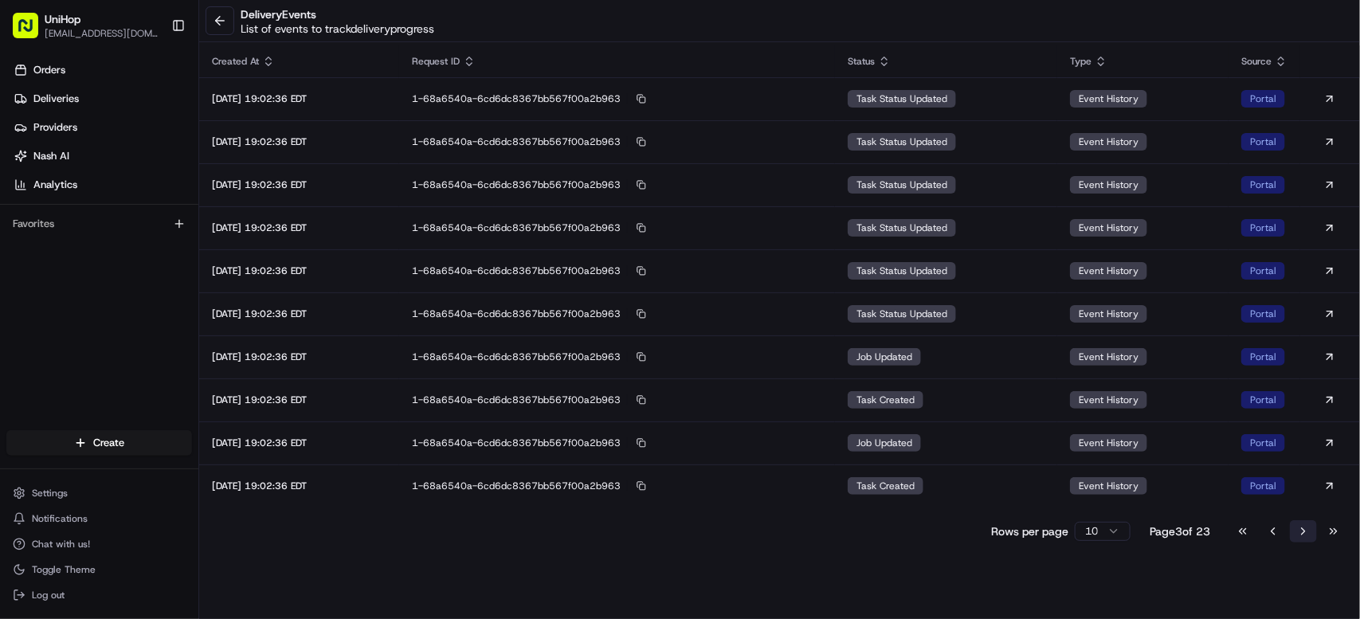
click at [1308, 532] on button "Go to next page" at bounding box center [1303, 531] width 27 height 22
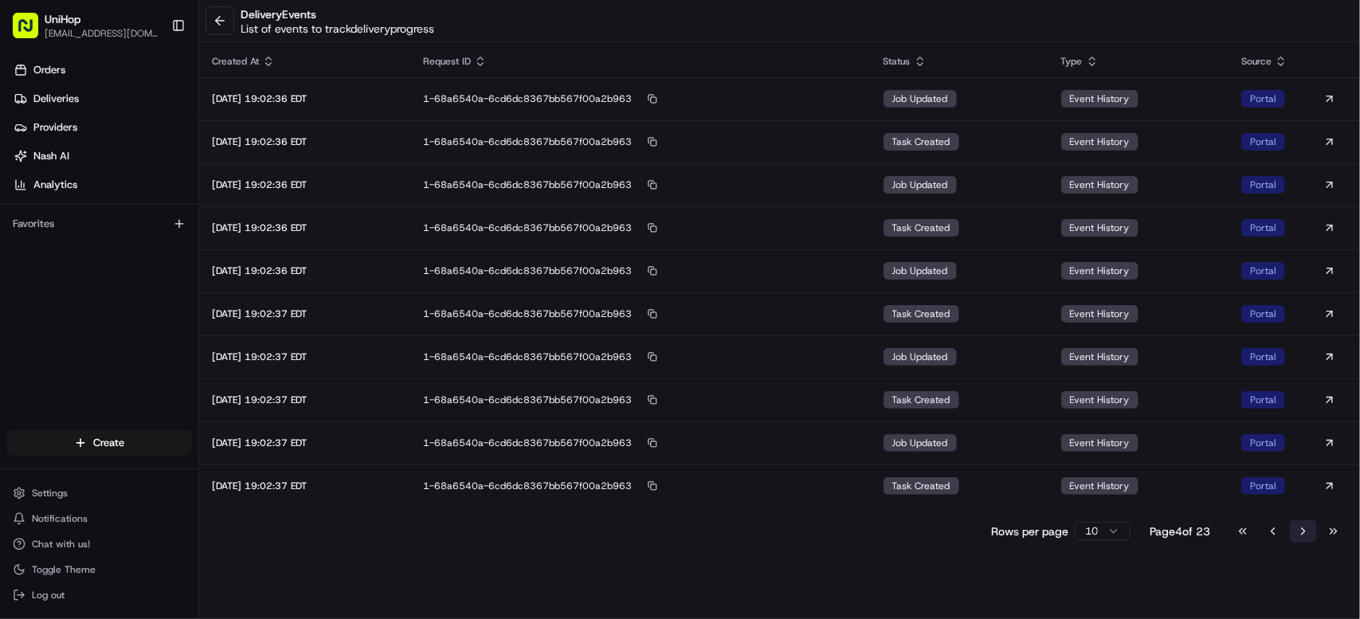
click at [1308, 532] on button "Go to next page" at bounding box center [1303, 531] width 27 height 22
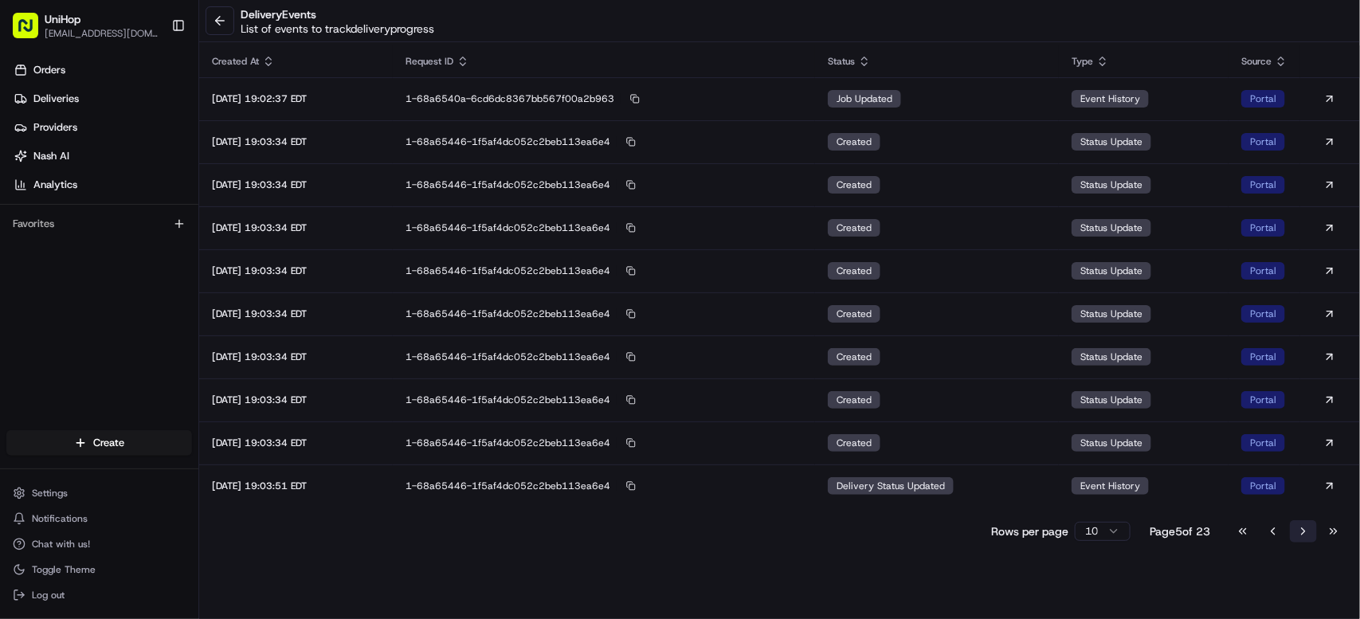
click at [1308, 532] on button "Go to next page" at bounding box center [1303, 531] width 27 height 22
